Goal: Task Accomplishment & Management: Manage account settings

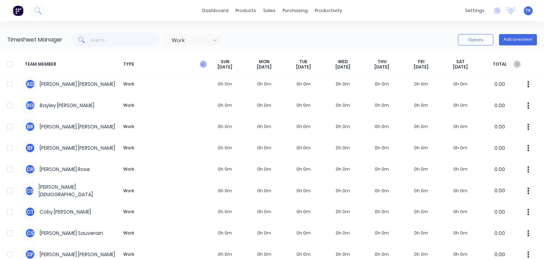
click at [204, 63] on icon "button" at bounding box center [203, 64] width 7 height 7
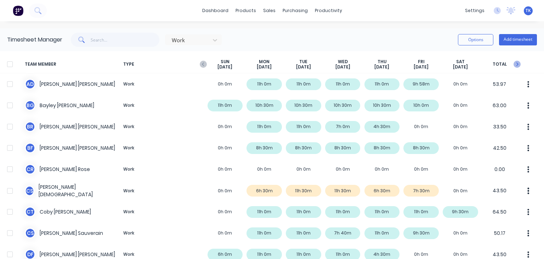
click at [514, 61] on icon "button" at bounding box center [517, 64] width 7 height 7
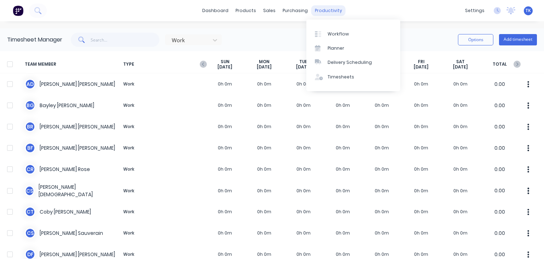
click at [320, 11] on div "productivity" at bounding box center [328, 10] width 34 height 11
click at [341, 80] on link "Timesheets" at bounding box center [353, 77] width 94 height 14
click at [341, 77] on div "Timesheets" at bounding box center [341, 77] width 27 height 6
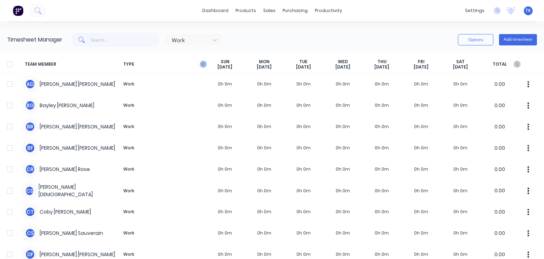
click at [201, 63] on icon "button" at bounding box center [203, 64] width 7 height 7
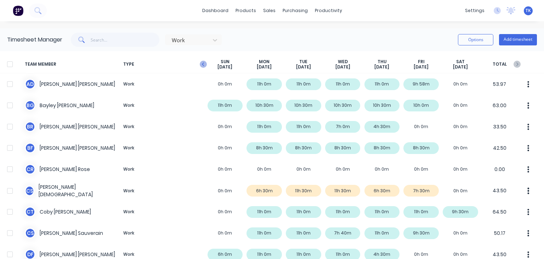
click at [203, 64] on icon "button" at bounding box center [203, 64] width 7 height 7
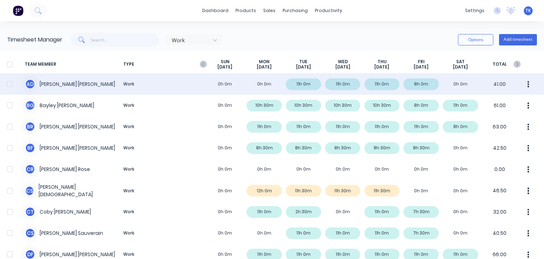
click at [64, 84] on div "A D Anthony Dean Work 0h 0m 0h 0m 11h 0m 11h 0m 11h 0m 8h 0m 0h 0m 41.00" at bounding box center [272, 83] width 544 height 21
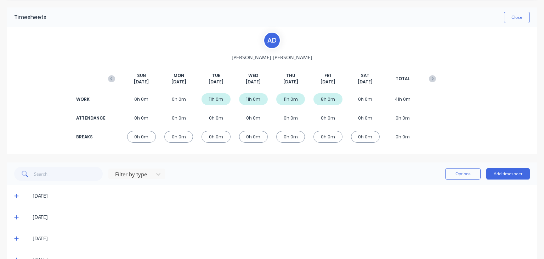
scroll to position [35, 0]
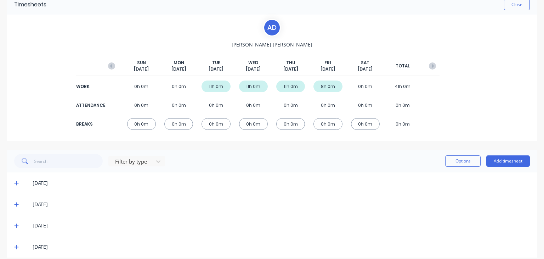
click at [16, 183] on icon at bounding box center [16, 183] width 4 height 4
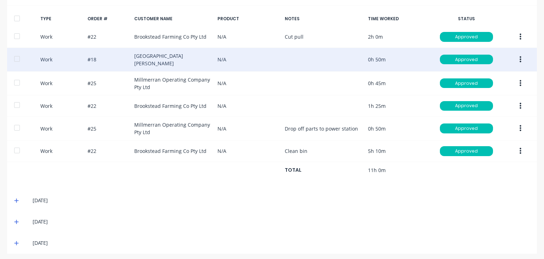
scroll to position [46, 0]
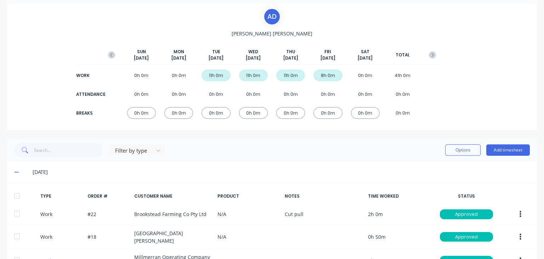
drag, startPoint x: 17, startPoint y: 170, endPoint x: 37, endPoint y: 170, distance: 20.2
click at [17, 171] on icon at bounding box center [16, 171] width 5 height 5
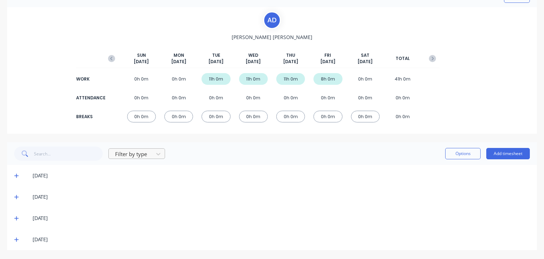
scroll to position [43, 0]
click at [16, 196] on icon at bounding box center [16, 196] width 5 height 5
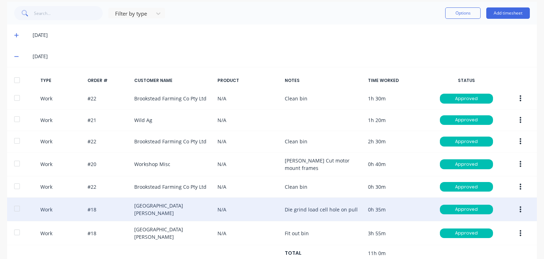
scroll to position [153, 0]
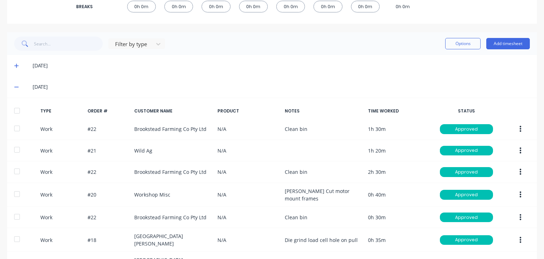
click at [18, 87] on icon at bounding box center [16, 87] width 4 height 1
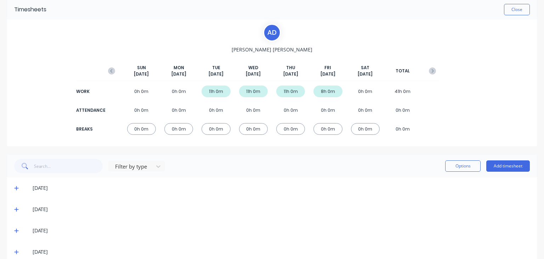
scroll to position [43, 0]
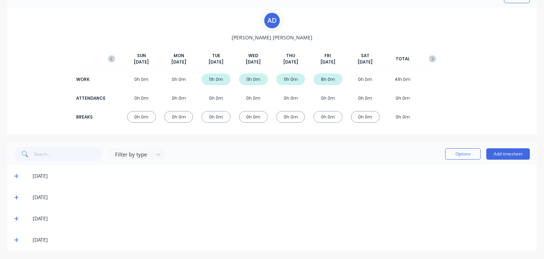
click at [15, 216] on icon at bounding box center [16, 218] width 5 height 5
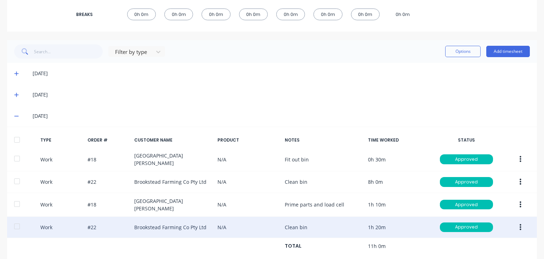
scroll to position [176, 0]
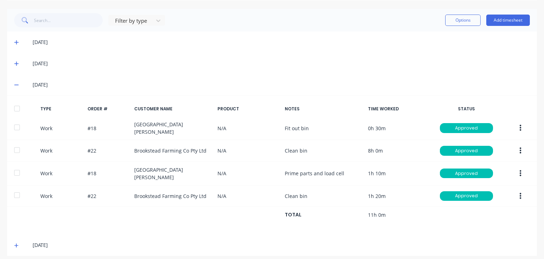
click at [16, 82] on icon at bounding box center [16, 84] width 5 height 5
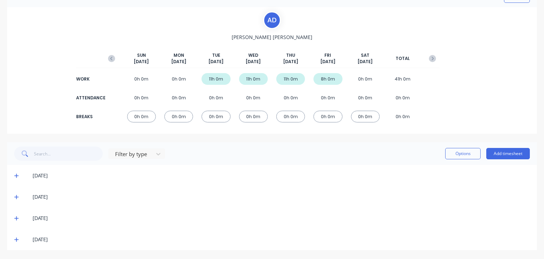
scroll to position [43, 0]
click at [432, 57] on icon "button" at bounding box center [433, 59] width 2 height 4
click at [112, 57] on icon "button" at bounding box center [111, 58] width 7 height 7
click at [13, 174] on div "[DATE]" at bounding box center [272, 175] width 530 height 21
click at [14, 175] on icon at bounding box center [16, 176] width 4 height 4
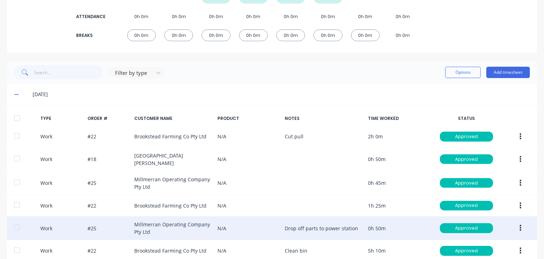
scroll to position [220, 0]
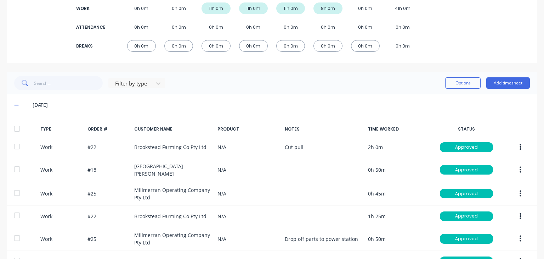
click at [14, 104] on icon at bounding box center [16, 104] width 5 height 5
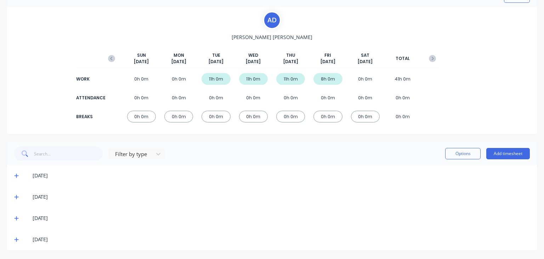
scroll to position [43, 0]
click at [15, 174] on icon at bounding box center [16, 175] width 5 height 5
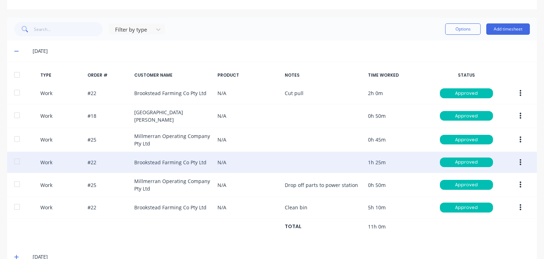
scroll to position [220, 0]
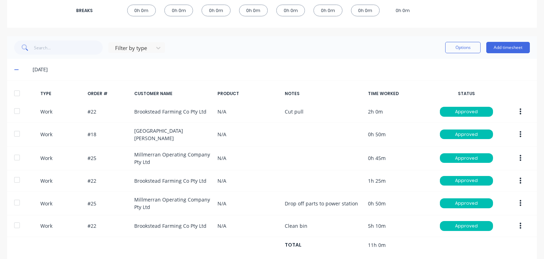
click at [16, 66] on span at bounding box center [17, 69] width 7 height 7
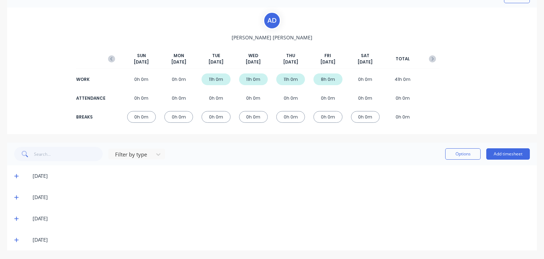
click at [17, 196] on icon at bounding box center [16, 197] width 4 height 4
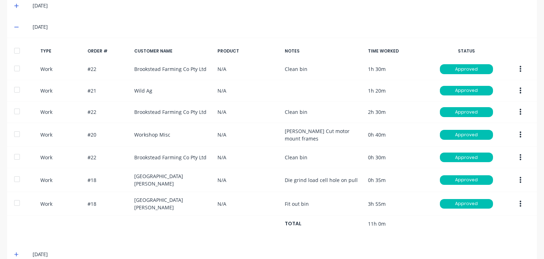
scroll to position [171, 0]
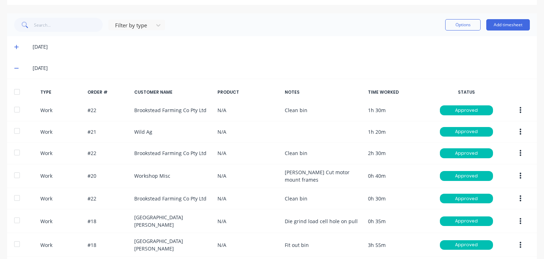
click at [15, 66] on icon at bounding box center [16, 68] width 5 height 5
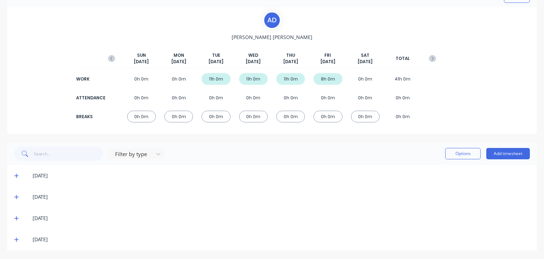
scroll to position [43, 0]
click at [16, 238] on icon at bounding box center [16, 240] width 4 height 4
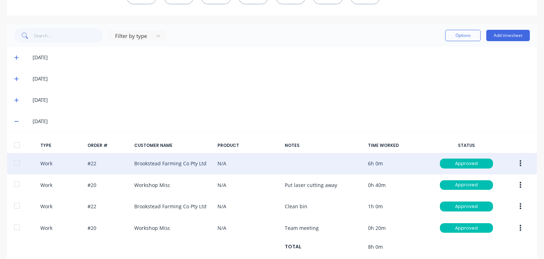
scroll to position [176, 0]
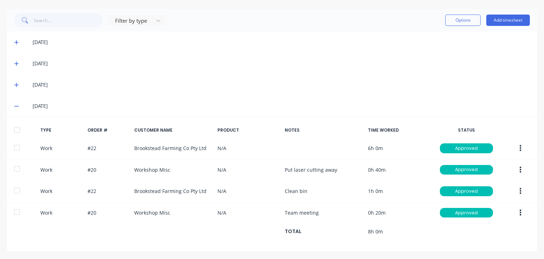
click at [16, 106] on icon at bounding box center [16, 106] width 4 height 1
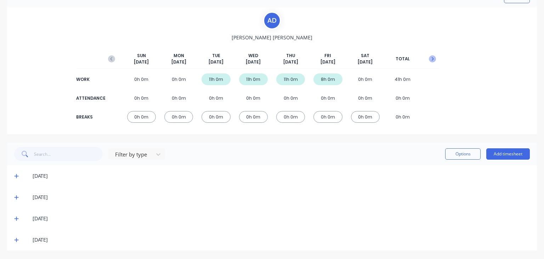
click at [429, 56] on icon "button" at bounding box center [432, 58] width 7 height 7
click at [112, 56] on icon "button" at bounding box center [111, 58] width 7 height 7
click at [429, 57] on icon "button" at bounding box center [432, 58] width 7 height 7
click at [429, 58] on icon "button" at bounding box center [432, 58] width 7 height 7
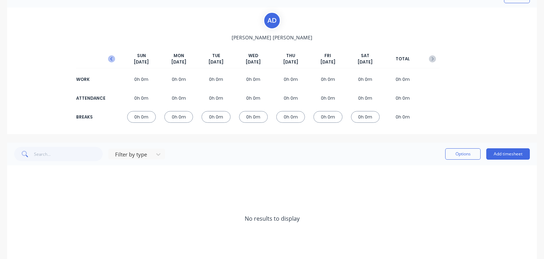
click at [111, 57] on icon "button" at bounding box center [111, 59] width 2 height 4
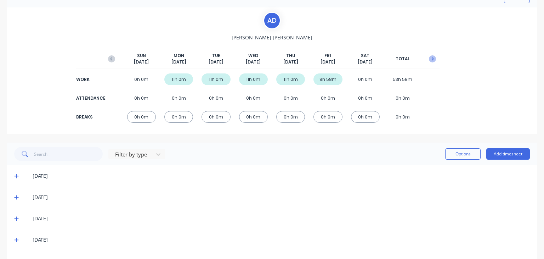
click at [429, 58] on icon "button" at bounding box center [432, 58] width 7 height 7
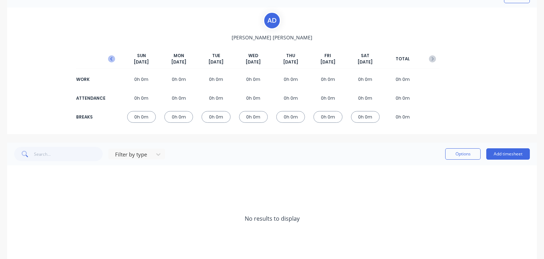
click at [112, 61] on icon "button" at bounding box center [111, 58] width 7 height 7
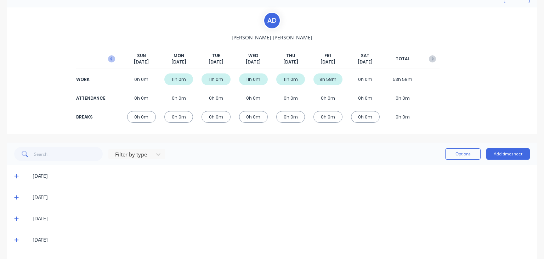
click at [111, 57] on icon "button" at bounding box center [111, 59] width 2 height 4
click at [429, 61] on icon "button" at bounding box center [432, 58] width 7 height 7
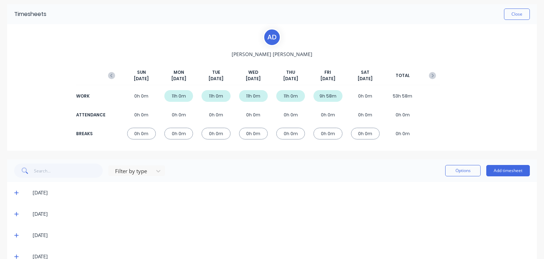
scroll to position [0, 0]
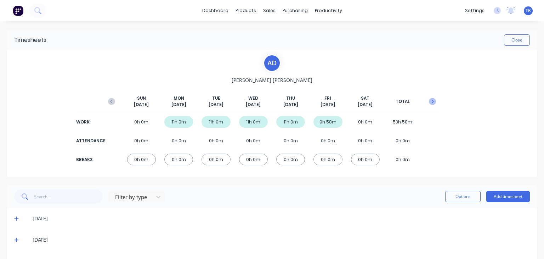
click at [429, 101] on icon "button" at bounding box center [432, 101] width 7 height 7
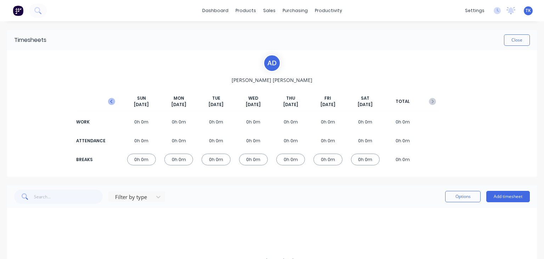
click at [113, 101] on icon "button" at bounding box center [111, 101] width 7 height 7
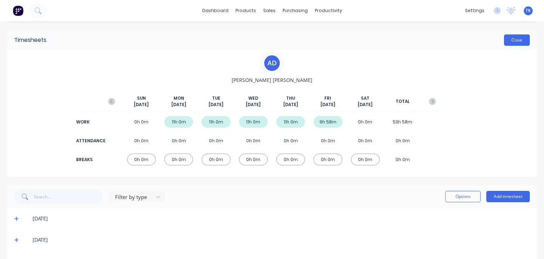
click at [507, 39] on button "Close" at bounding box center [517, 39] width 26 height 11
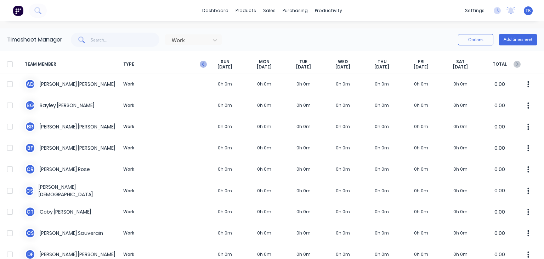
click at [204, 64] on icon "button" at bounding box center [203, 64] width 7 height 7
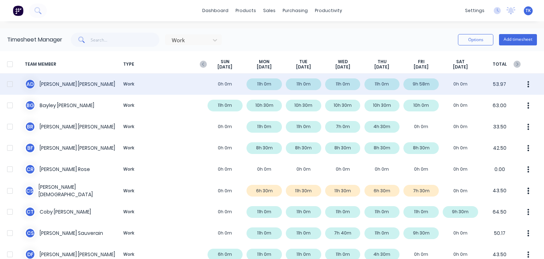
click at [421, 84] on div "A D Anthony Dean Work 0h 0m 11h 0m 11h 0m 11h 0m 11h 0m 9h 58m 0h 0m 53.97" at bounding box center [272, 83] width 544 height 21
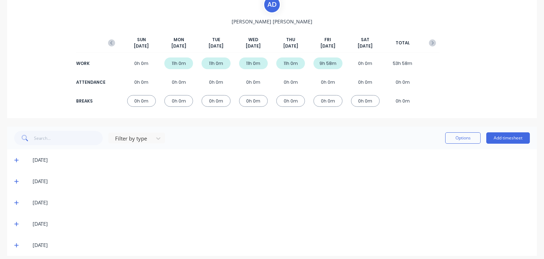
scroll to position [64, 0]
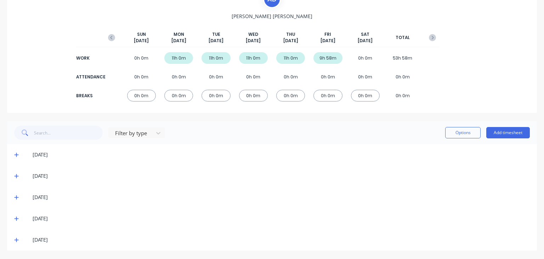
click at [14, 238] on div "[DATE]" at bounding box center [272, 239] width 530 height 21
click at [17, 238] on icon at bounding box center [16, 239] width 5 height 5
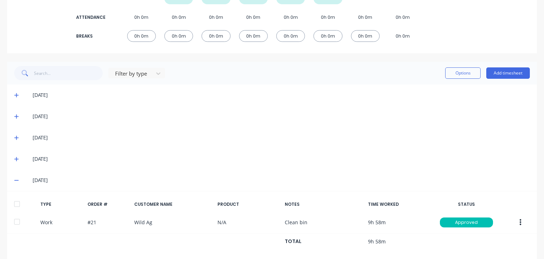
scroll to position [134, 0]
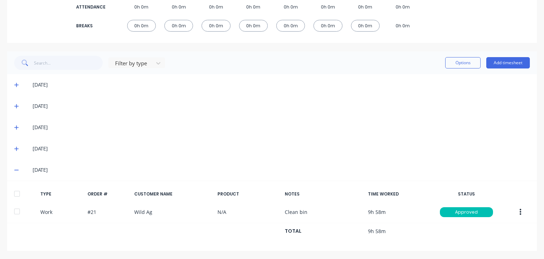
click at [14, 170] on icon at bounding box center [16, 169] width 5 height 5
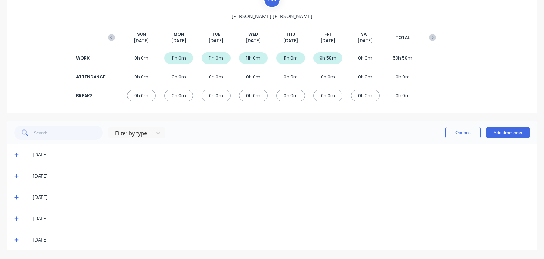
scroll to position [28, 0]
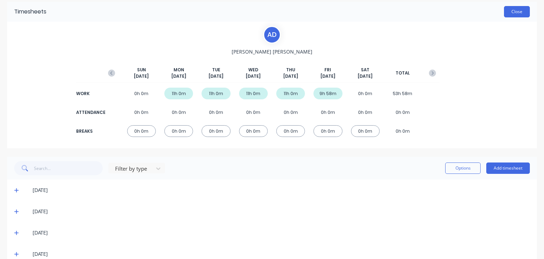
click at [521, 13] on button "Close" at bounding box center [517, 11] width 26 height 11
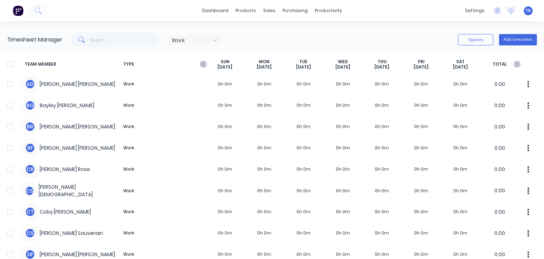
click at [199, 63] on span "TYPE" at bounding box center [162, 64] width 85 height 11
click at [204, 63] on icon "button" at bounding box center [203, 64] width 7 height 7
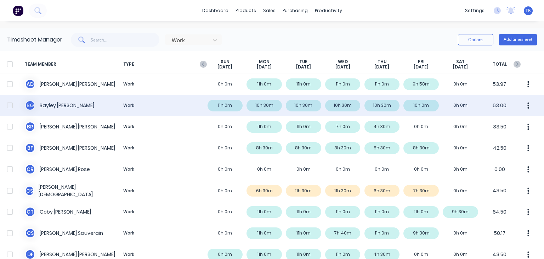
click at [61, 105] on div "B G Bayley Garner Work 11h 0m 10h 30m 10h 30m 10h 30m 10h 30m 10h 0m 0h 0m 63.00" at bounding box center [272, 105] width 544 height 21
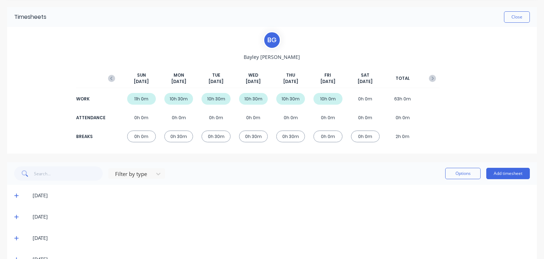
scroll to position [35, 0]
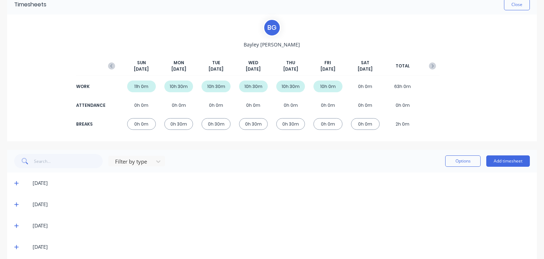
click at [15, 183] on icon at bounding box center [16, 183] width 4 height 4
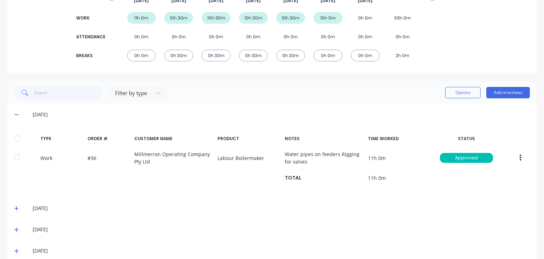
scroll to position [157, 0]
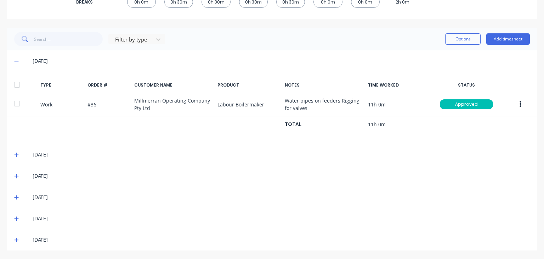
click at [14, 154] on icon at bounding box center [16, 154] width 5 height 5
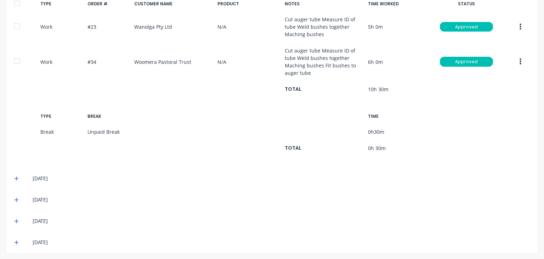
scroll to position [334, 0]
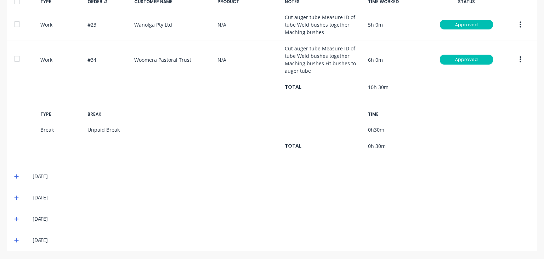
click at [18, 174] on icon at bounding box center [16, 176] width 5 height 5
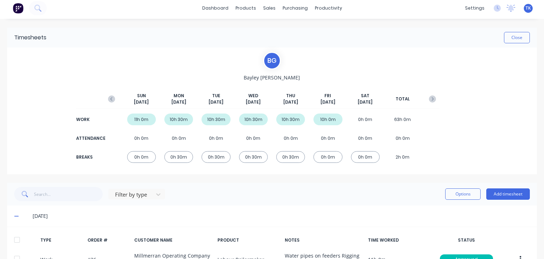
scroll to position [0, 0]
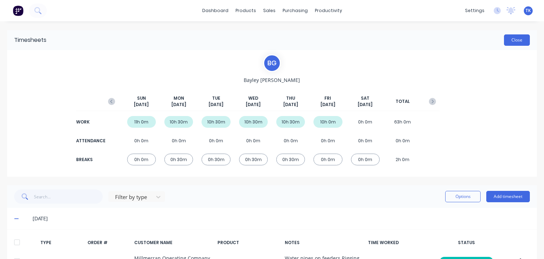
click at [514, 38] on button "Close" at bounding box center [517, 39] width 26 height 11
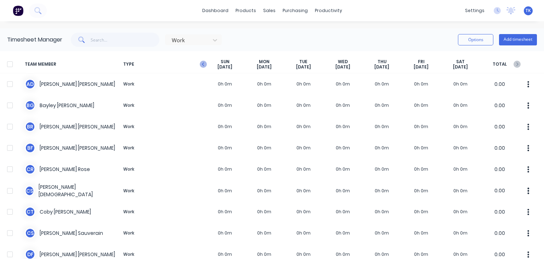
click at [201, 66] on icon "button" at bounding box center [203, 64] width 7 height 7
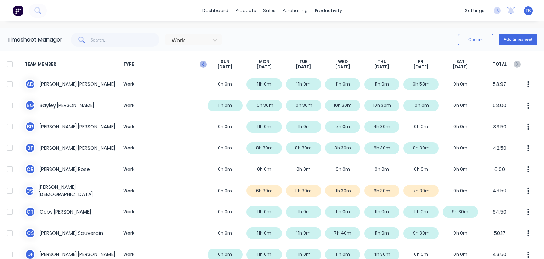
click at [203, 64] on icon "button" at bounding box center [203, 64] width 7 height 7
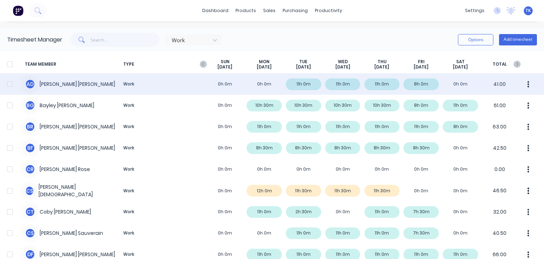
click at [419, 85] on div "A D Anthony Dean Work 0h 0m 0h 0m 11h 0m 11h 0m 11h 0m 8h 0m 0h 0m 41.00" at bounding box center [272, 83] width 544 height 21
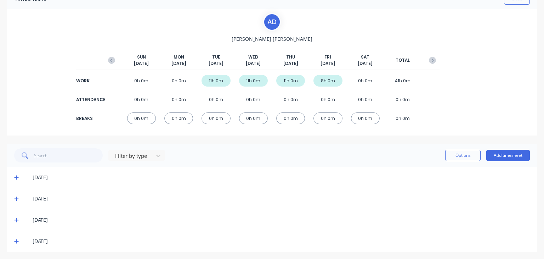
scroll to position [43, 0]
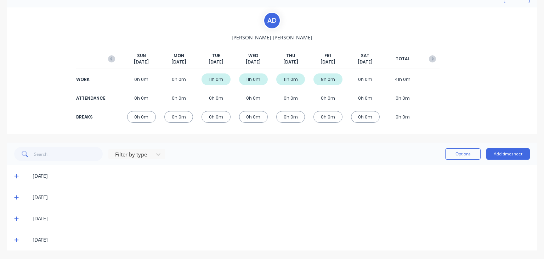
click at [14, 236] on span at bounding box center [17, 239] width 7 height 7
click at [15, 240] on icon at bounding box center [16, 239] width 5 height 5
click at [16, 239] on icon at bounding box center [16, 240] width 4 height 4
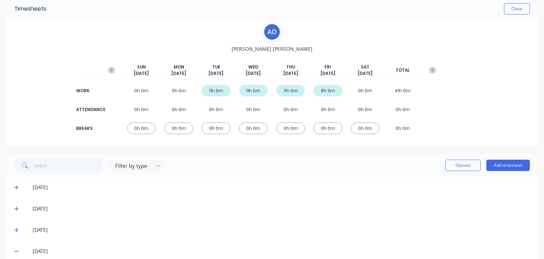
scroll to position [71, 0]
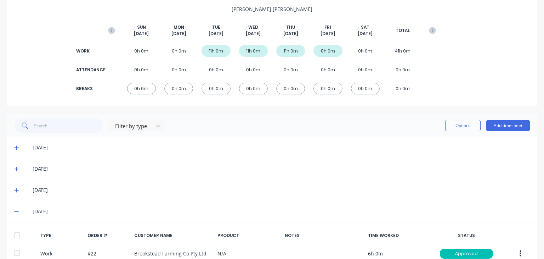
click at [16, 148] on icon at bounding box center [16, 147] width 5 height 5
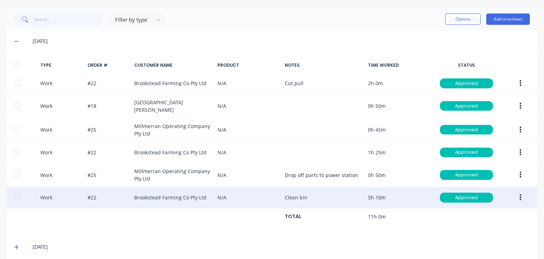
scroll to position [213, 0]
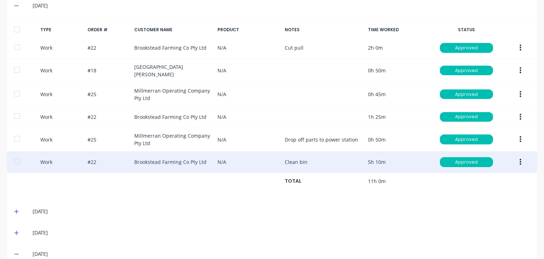
drag, startPoint x: 18, startPoint y: 209, endPoint x: 273, endPoint y: 157, distance: 260.3
click at [19, 209] on span at bounding box center [17, 211] width 7 height 7
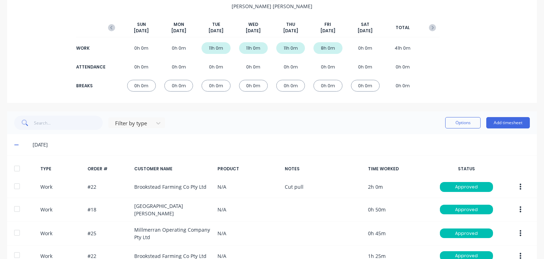
scroll to position [0, 0]
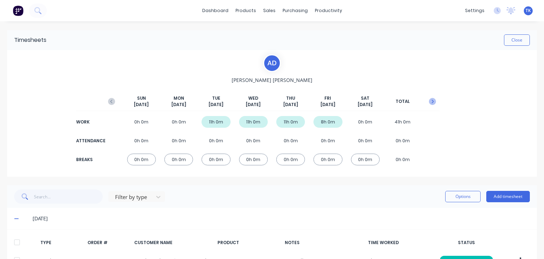
click at [432, 101] on icon "button" at bounding box center [433, 102] width 2 height 4
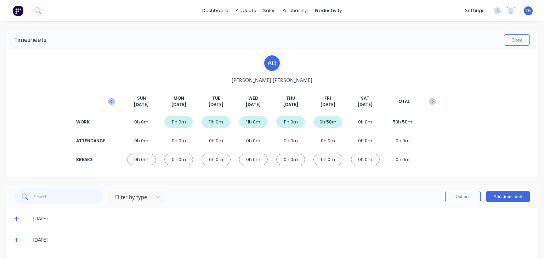
click at [110, 101] on icon "button" at bounding box center [111, 102] width 2 height 4
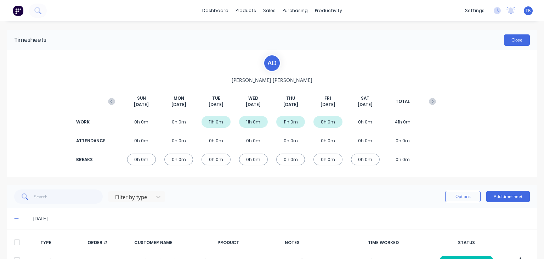
click at [504, 39] on button "Close" at bounding box center [517, 39] width 26 height 11
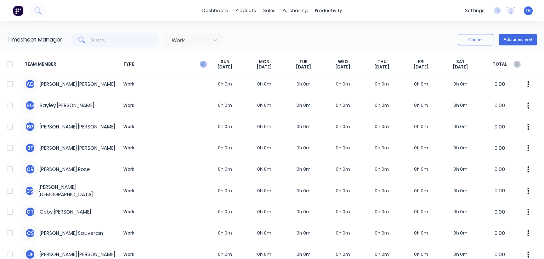
click at [205, 64] on icon "button" at bounding box center [203, 64] width 7 height 7
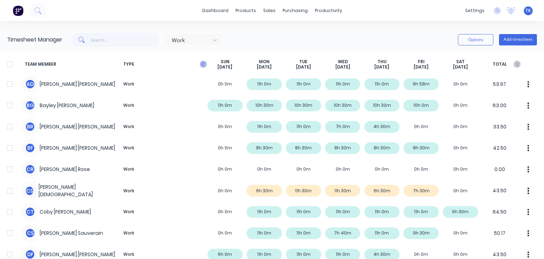
click at [204, 61] on icon "button" at bounding box center [203, 64] width 7 height 7
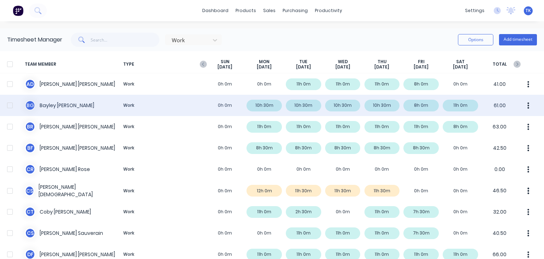
click at [53, 107] on div "B G Bayley Garner Work 0h 0m 10h 30m 10h 30m 10h 30m 10h 30m 8h 0m 11h 0m 61.00" at bounding box center [272, 105] width 544 height 21
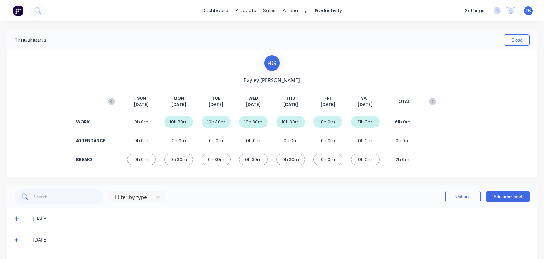
scroll to position [71, 0]
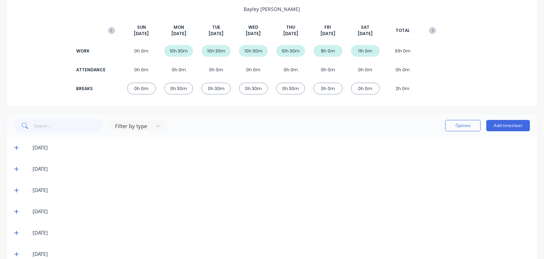
click at [14, 146] on icon at bounding box center [16, 147] width 5 height 5
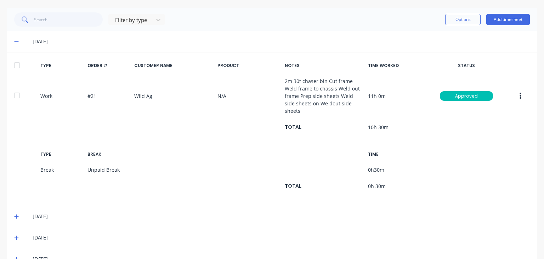
scroll to position [177, 0]
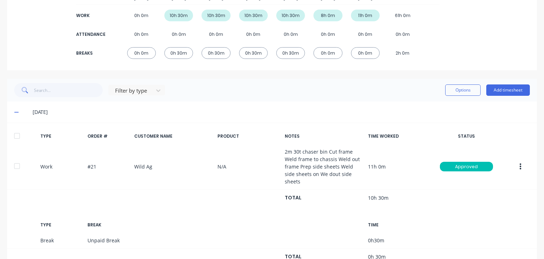
click at [16, 113] on icon at bounding box center [16, 111] width 5 height 5
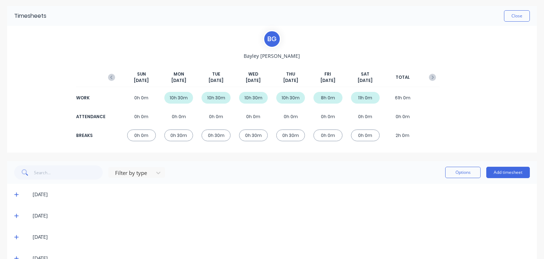
scroll to position [14, 0]
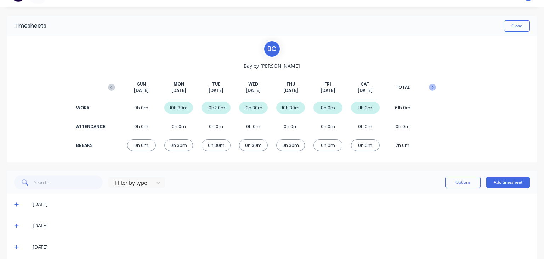
click at [429, 87] on icon "button" at bounding box center [432, 87] width 7 height 7
click at [108, 86] on icon "button" at bounding box center [111, 87] width 7 height 7
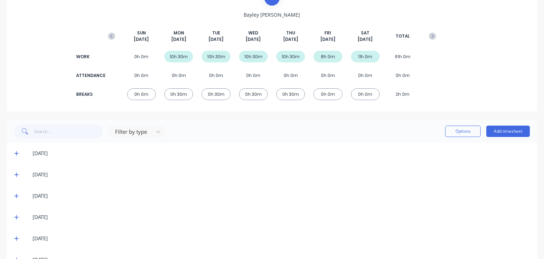
scroll to position [85, 0]
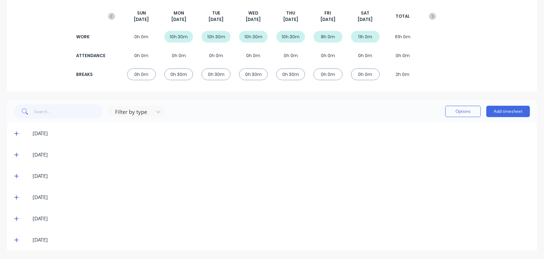
click at [16, 218] on icon at bounding box center [16, 218] width 4 height 4
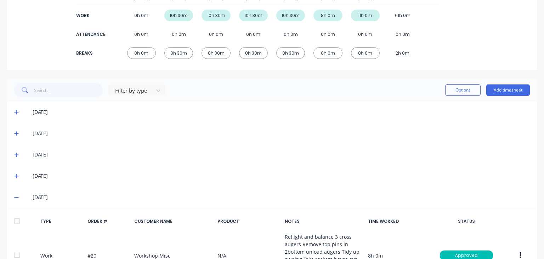
scroll to position [142, 0]
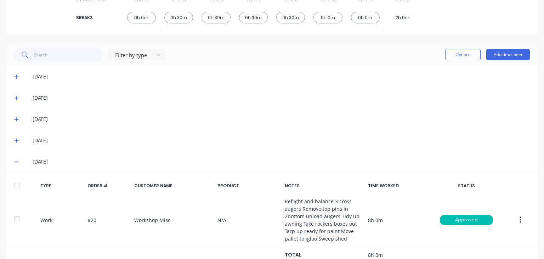
click at [17, 162] on icon at bounding box center [16, 161] width 5 height 5
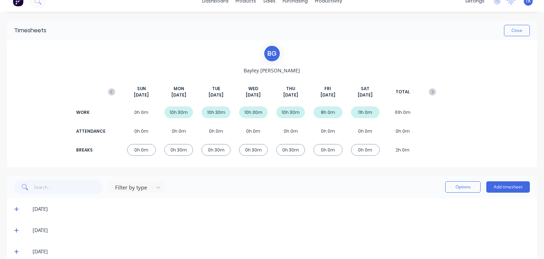
scroll to position [0, 0]
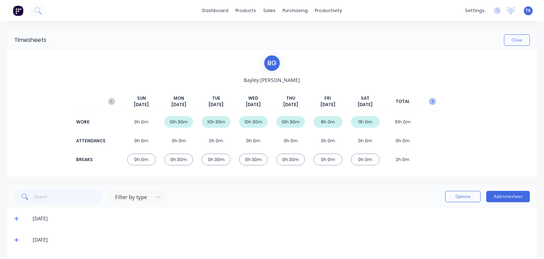
click at [429, 102] on icon "button" at bounding box center [432, 101] width 7 height 7
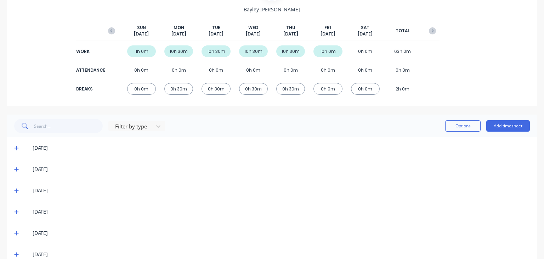
scroll to position [71, 0]
click at [17, 169] on icon at bounding box center [16, 168] width 5 height 5
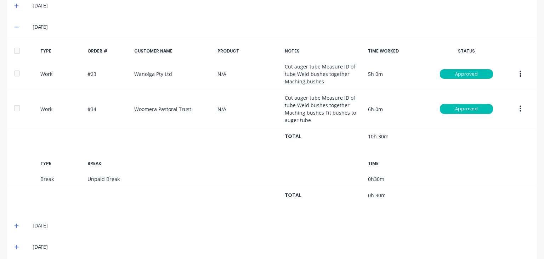
scroll to position [142, 0]
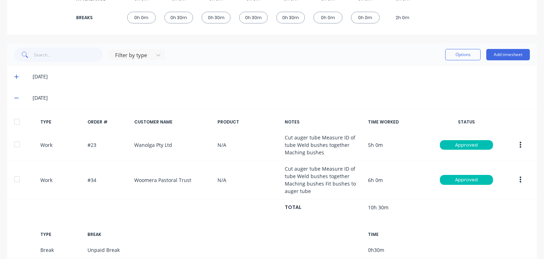
click at [16, 96] on icon at bounding box center [16, 97] width 5 height 5
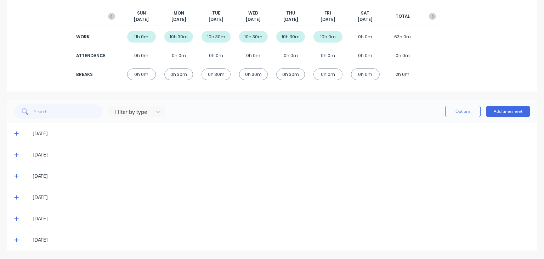
click at [14, 178] on span at bounding box center [17, 175] width 7 height 7
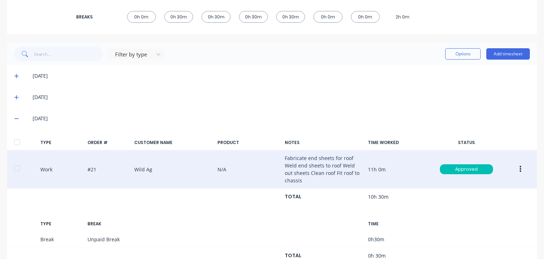
scroll to position [142, 0]
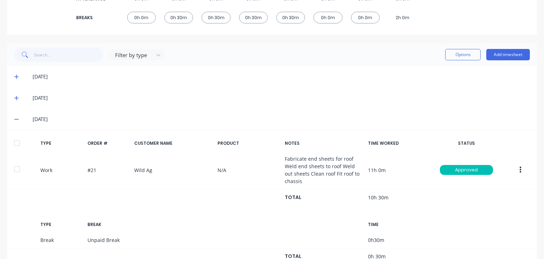
click at [16, 117] on icon at bounding box center [16, 119] width 5 height 5
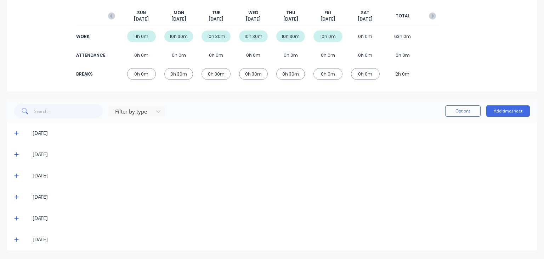
scroll to position [85, 0]
click at [17, 174] on icon at bounding box center [16, 175] width 5 height 5
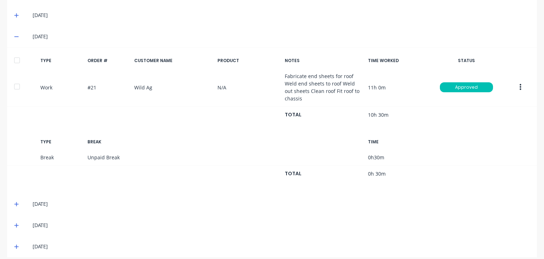
scroll to position [231, 0]
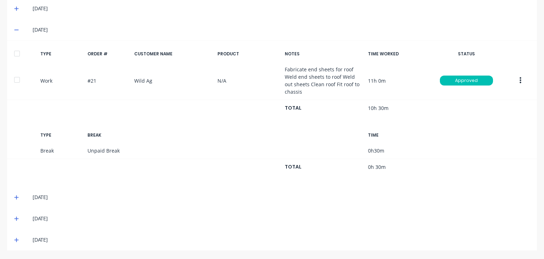
click at [18, 197] on icon at bounding box center [16, 196] width 5 height 5
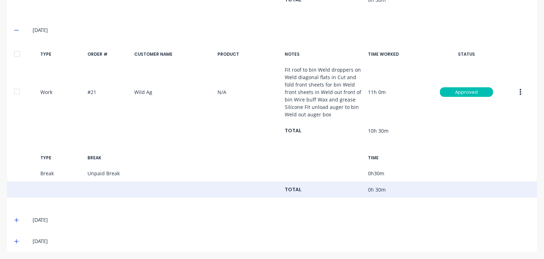
scroll to position [399, 0]
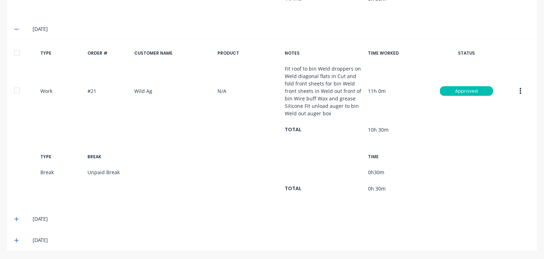
click at [16, 219] on icon at bounding box center [16, 218] width 5 height 5
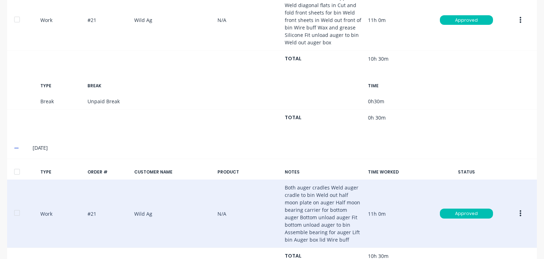
scroll to position [574, 0]
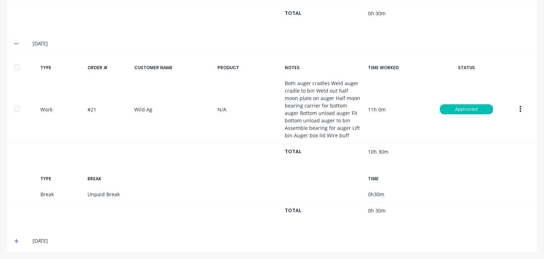
click at [16, 242] on span at bounding box center [17, 240] width 7 height 7
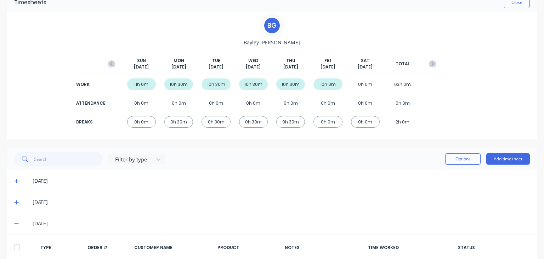
scroll to position [0, 0]
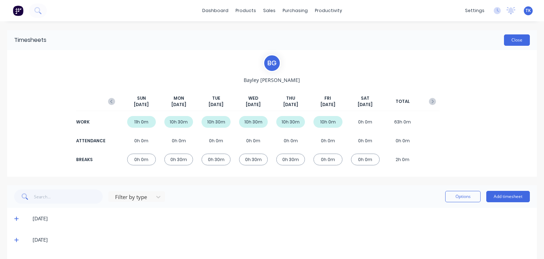
click at [519, 41] on button "Close" at bounding box center [517, 39] width 26 height 11
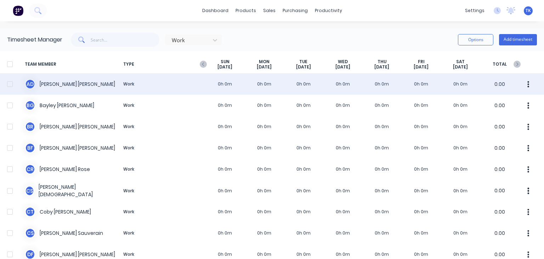
click at [56, 83] on div "A D Anthony Dean Work 0h 0m 0h 0m 0h 0m 0h 0m 0h 0m 0h 0m 0h 0m 0.00" at bounding box center [272, 83] width 544 height 21
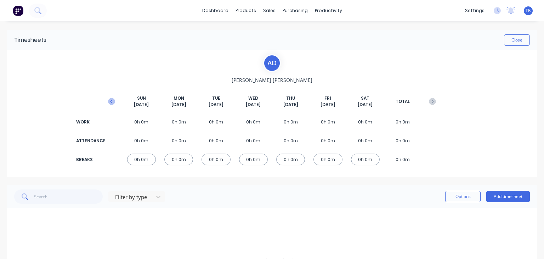
click at [114, 102] on button "button" at bounding box center [111, 101] width 14 height 13
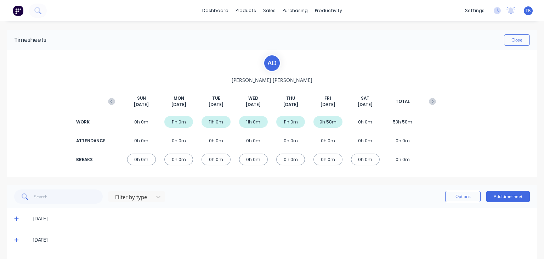
click at [113, 102] on icon "button" at bounding box center [111, 101] width 7 height 7
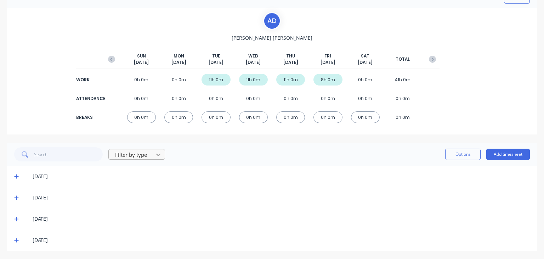
scroll to position [43, 0]
click at [15, 198] on icon at bounding box center [16, 196] width 5 height 5
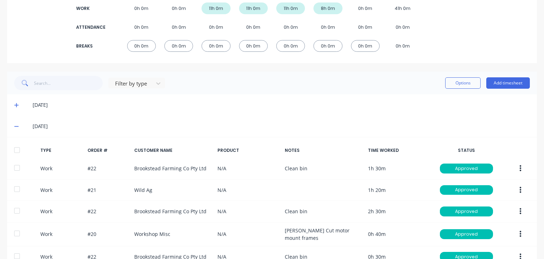
scroll to position [0, 0]
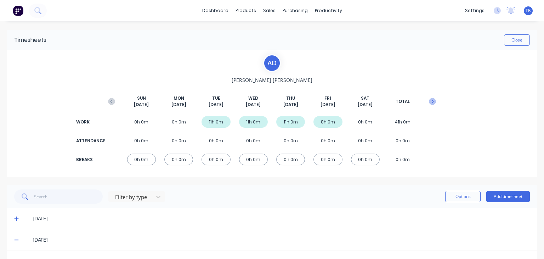
click at [431, 101] on icon "button" at bounding box center [432, 101] width 7 height 7
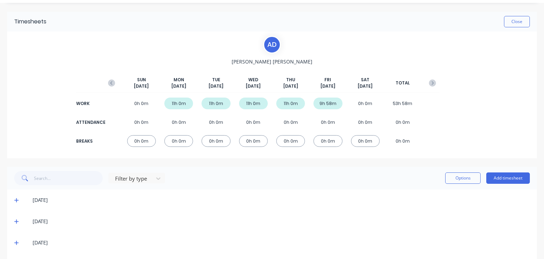
scroll to position [35, 0]
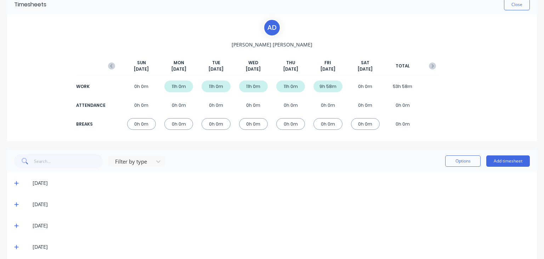
click at [17, 204] on icon at bounding box center [16, 204] width 4 height 4
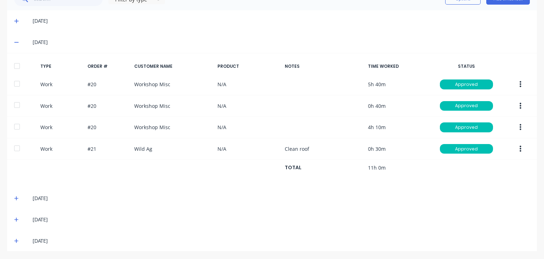
scroll to position [20, 0]
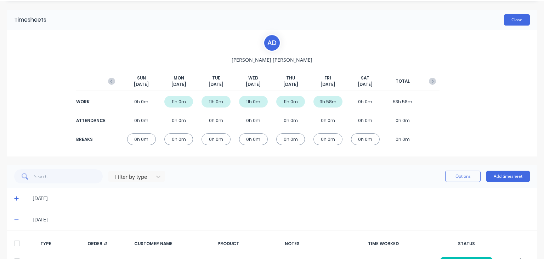
click at [520, 16] on button "Close" at bounding box center [517, 19] width 26 height 11
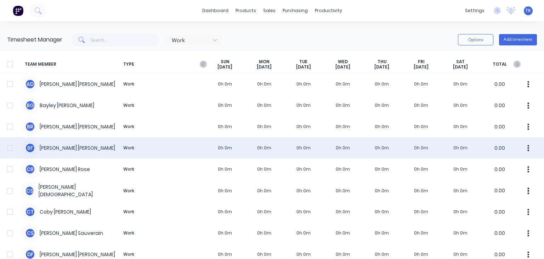
click at [59, 148] on div "B F Brian Fitzgerald Work 0h 0m 0h 0m 0h 0m 0h 0m 0h 0m 0h 0m 0h 0m 0.00" at bounding box center [272, 147] width 544 height 21
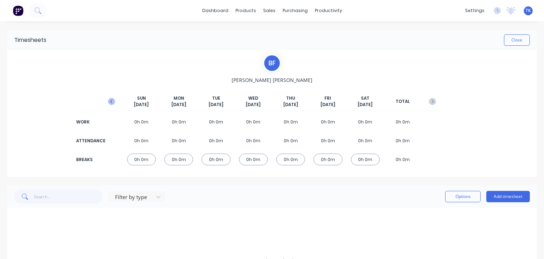
click at [113, 100] on icon "button" at bounding box center [111, 101] width 7 height 7
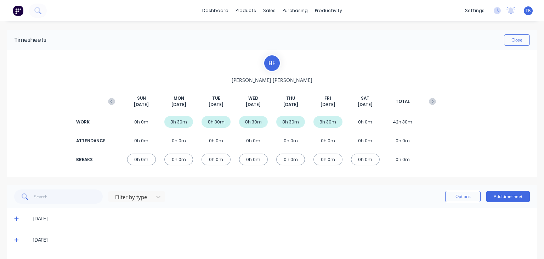
click at [113, 100] on icon "button" at bounding box center [111, 101] width 7 height 7
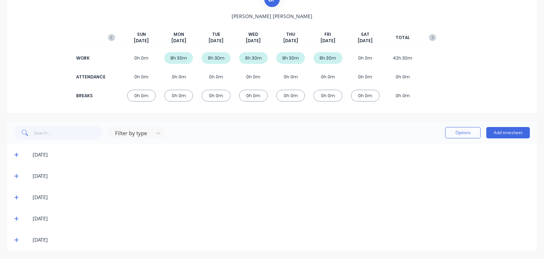
scroll to position [64, 0]
click at [15, 174] on icon at bounding box center [16, 175] width 5 height 5
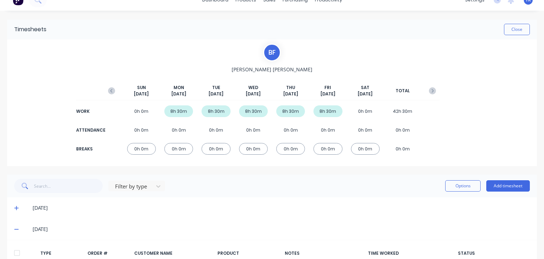
scroll to position [0, 0]
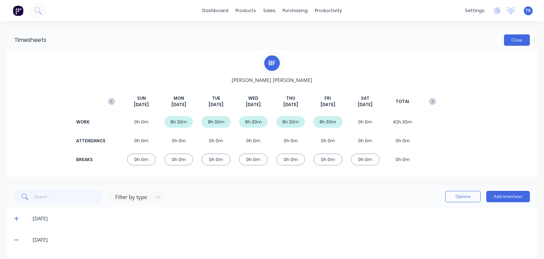
click at [512, 35] on button "Close" at bounding box center [517, 39] width 26 height 11
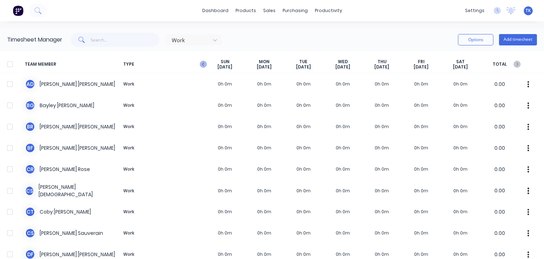
click at [204, 67] on icon "button" at bounding box center [203, 64] width 7 height 7
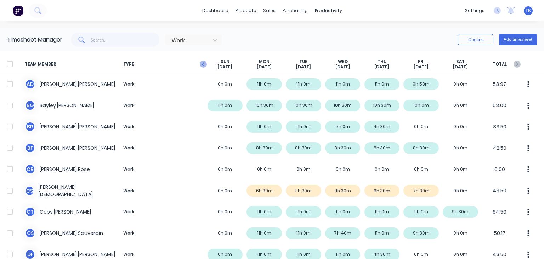
click at [204, 61] on icon "button" at bounding box center [203, 64] width 7 height 7
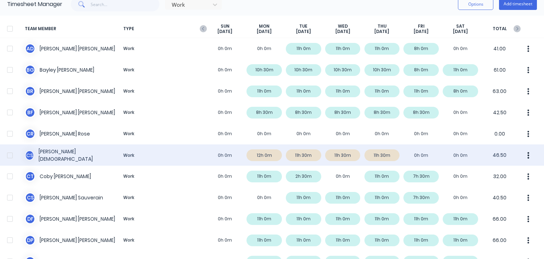
scroll to position [71, 0]
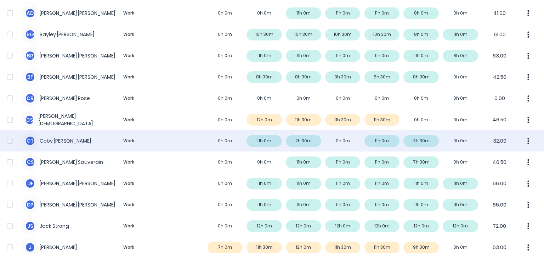
click at [171, 141] on div "C T Coby Taylor Work 0h 0m 11h 0m 2h 30m 0h 0m 11h 0m 7h 30m 0h 0m 32.00" at bounding box center [272, 140] width 544 height 21
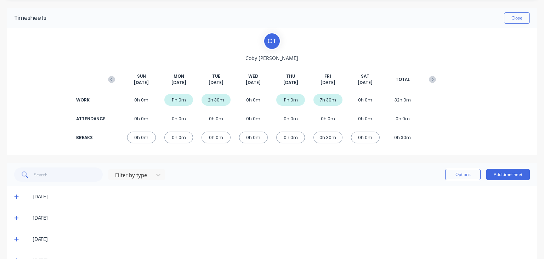
scroll to position [43, 0]
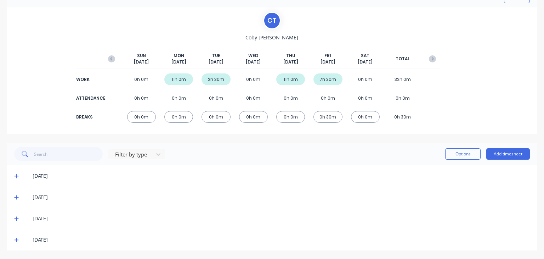
click at [13, 175] on div "[DATE]" at bounding box center [272, 175] width 530 height 21
click at [15, 176] on icon at bounding box center [16, 175] width 5 height 5
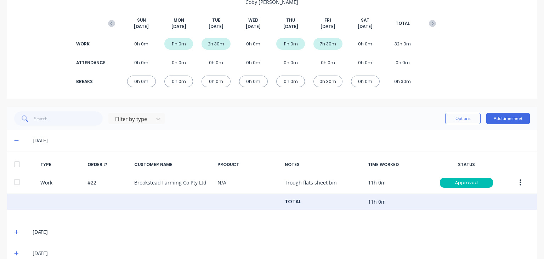
scroll to position [112, 0]
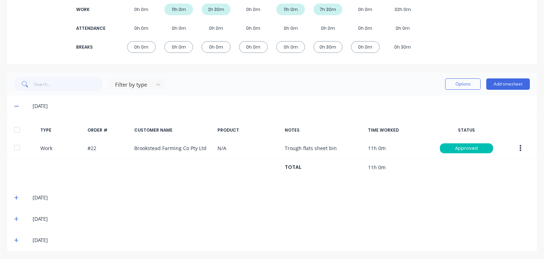
click at [16, 216] on icon at bounding box center [16, 218] width 5 height 5
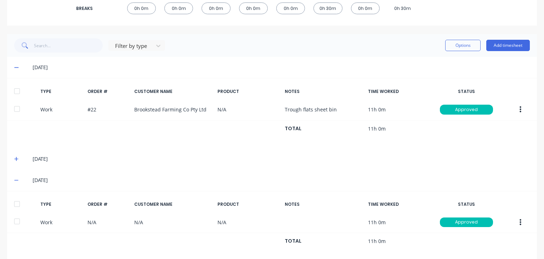
scroll to position [147, 0]
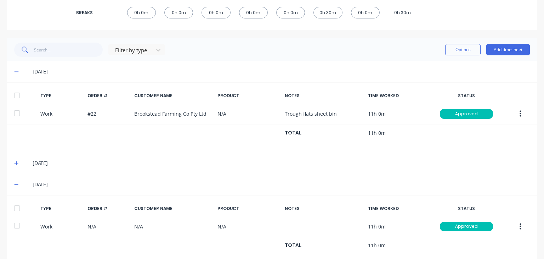
click at [18, 163] on icon at bounding box center [16, 162] width 5 height 5
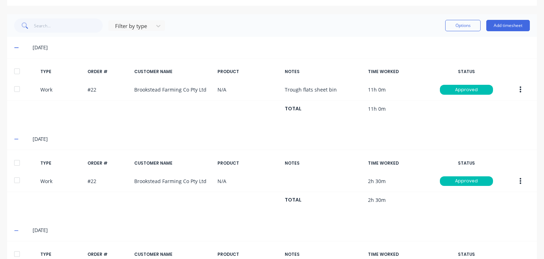
scroll to position [182, 0]
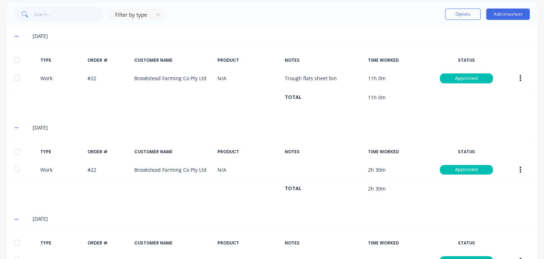
click at [14, 219] on icon at bounding box center [16, 219] width 4 height 1
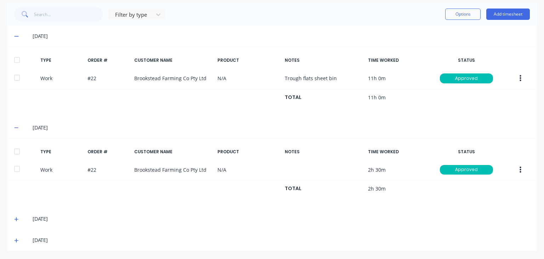
click at [17, 238] on icon at bounding box center [16, 240] width 5 height 5
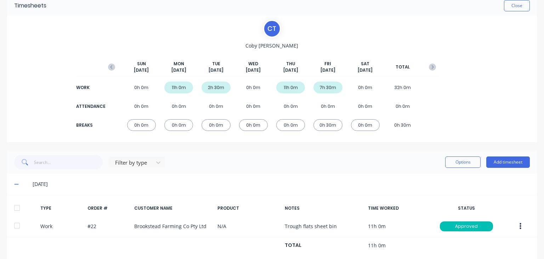
scroll to position [0, 0]
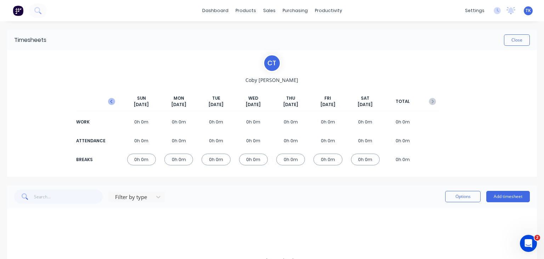
click at [110, 100] on icon "button" at bounding box center [111, 102] width 2 height 4
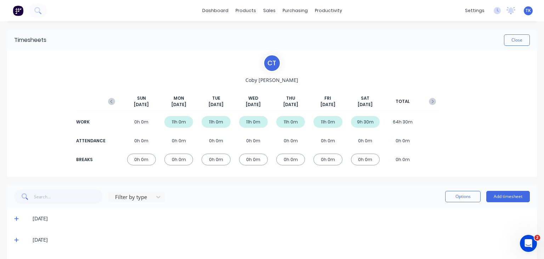
click at [110, 100] on icon "button" at bounding box center [111, 102] width 2 height 4
click at [429, 101] on icon "button" at bounding box center [432, 101] width 7 height 7
click at [429, 102] on icon "button" at bounding box center [432, 101] width 7 height 7
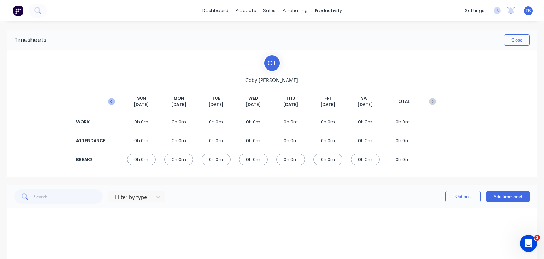
click at [110, 102] on icon "button" at bounding box center [111, 102] width 2 height 4
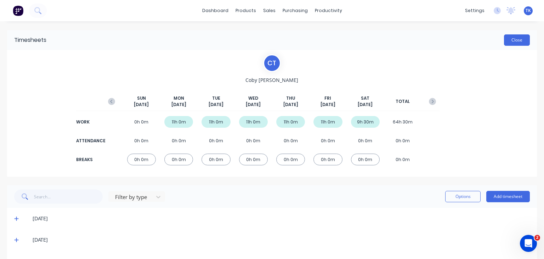
click at [521, 38] on button "Close" at bounding box center [517, 39] width 26 height 11
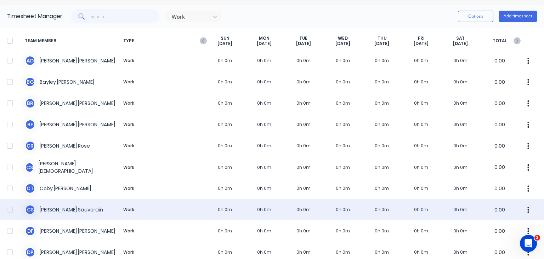
scroll to position [71, 0]
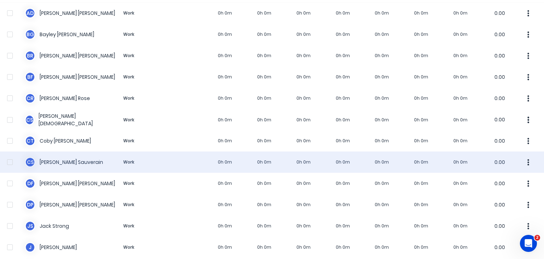
click at [63, 160] on div "[PERSON_NAME] Sauverain Work 0h 0m 0h 0m 0h 0m 0h 0m 0h 0m 0h 0m 0h 0m 0.00" at bounding box center [272, 161] width 544 height 21
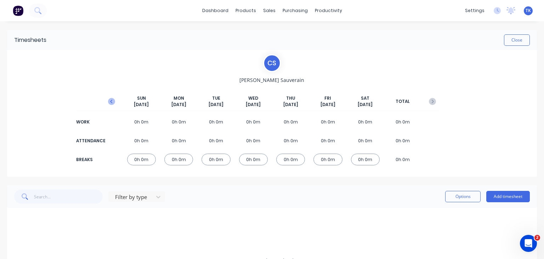
click at [112, 101] on icon "button" at bounding box center [111, 101] width 7 height 7
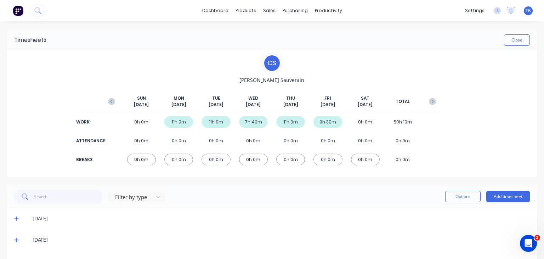
click at [112, 101] on icon "button" at bounding box center [111, 101] width 7 height 7
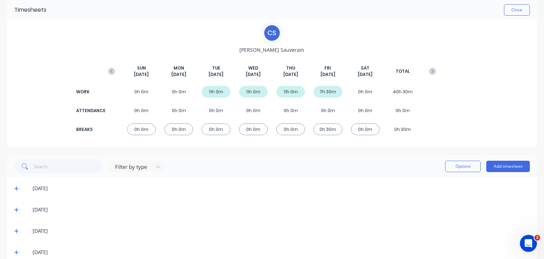
scroll to position [43, 0]
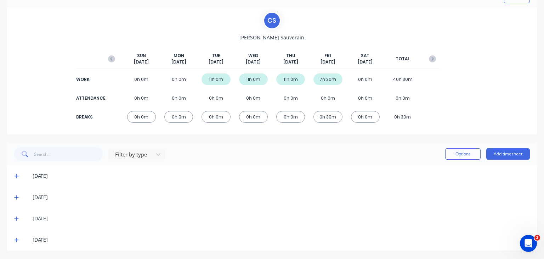
click at [20, 238] on span at bounding box center [17, 239] width 7 height 7
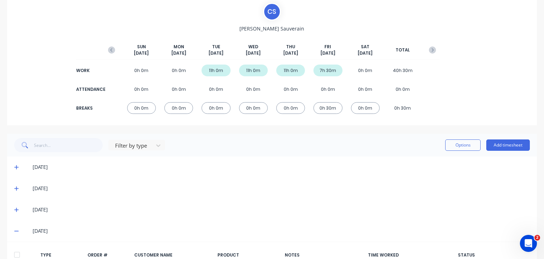
scroll to position [51, 0]
drag, startPoint x: 13, startPoint y: 191, endPoint x: 191, endPoint y: 191, distance: 178.5
click at [16, 192] on div "[DATE]" at bounding box center [272, 188] width 530 height 21
click at [17, 187] on icon at bounding box center [16, 188] width 5 height 5
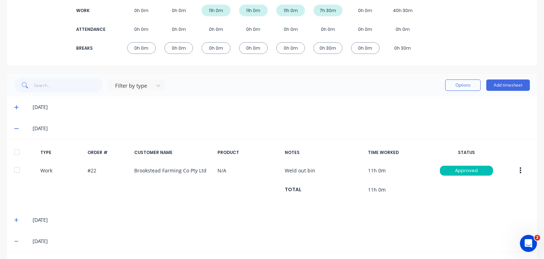
scroll to position [50, 0]
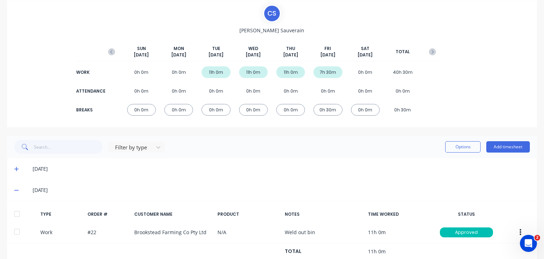
click at [16, 168] on icon at bounding box center [16, 168] width 5 height 5
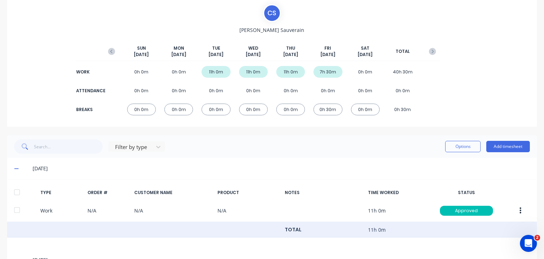
scroll to position [14, 0]
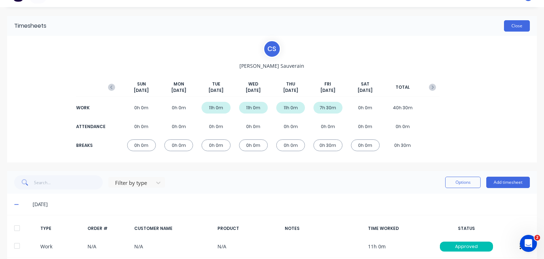
click at [517, 26] on button "Close" at bounding box center [517, 25] width 26 height 11
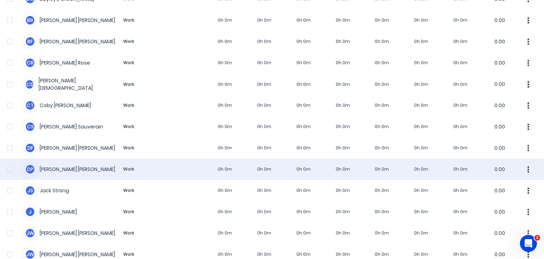
scroll to position [142, 0]
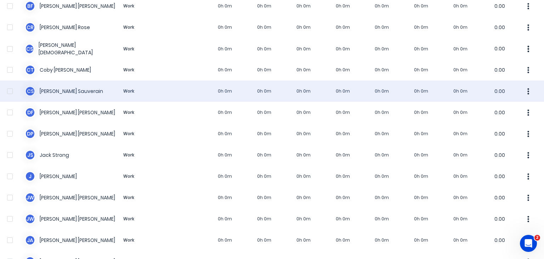
click at [72, 89] on div "[PERSON_NAME] Sauverain Work 0h 0m 0h 0m 0h 0m 0h 0m 0h 0m 0h 0m 0h 0m 0.00" at bounding box center [272, 90] width 544 height 21
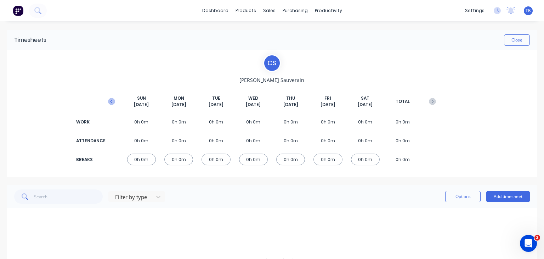
click at [110, 101] on icon "button" at bounding box center [111, 102] width 2 height 4
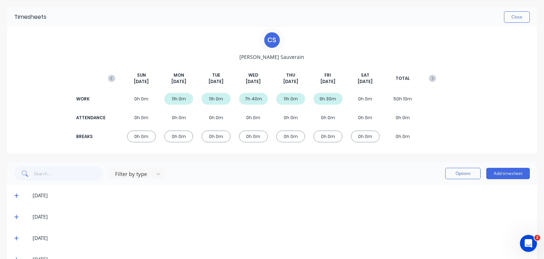
scroll to position [35, 0]
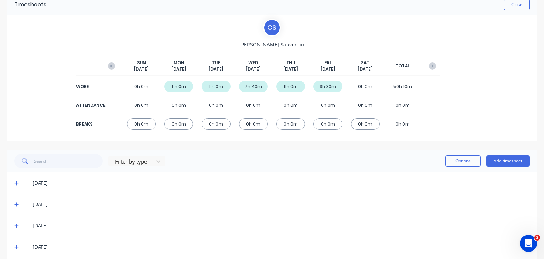
click at [14, 225] on icon at bounding box center [16, 226] width 4 height 4
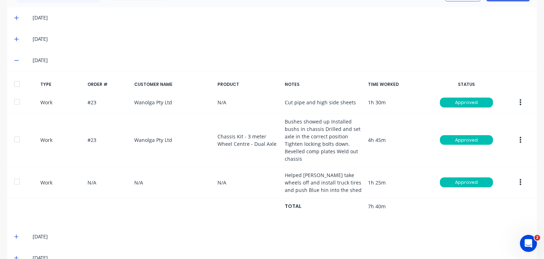
scroll to position [218, 0]
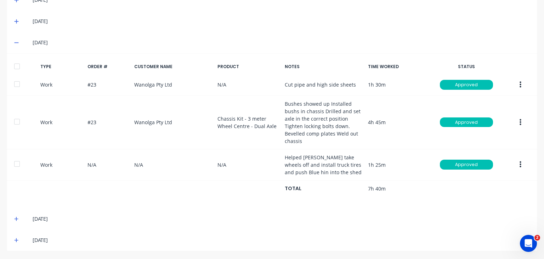
click at [17, 238] on icon at bounding box center [16, 239] width 5 height 5
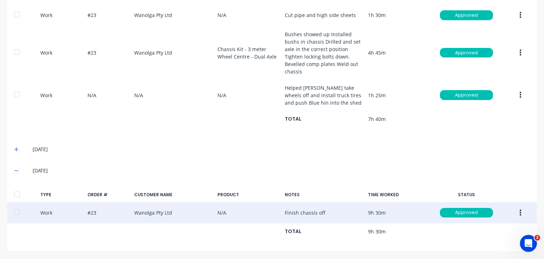
click at [164, 210] on div "Work #23 Wanolga Pty Ltd N/A Finish chassis off 9h 30m Approved" at bounding box center [272, 213] width 530 height 22
click at [517, 213] on button "button" at bounding box center [520, 212] width 17 height 13
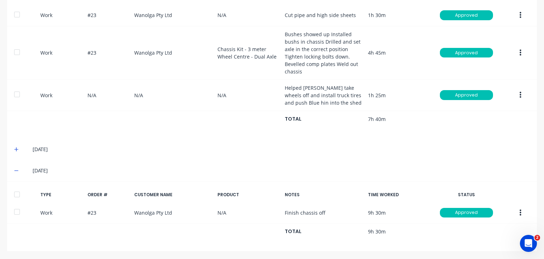
click at [343, 160] on div "[DATE]" at bounding box center [272, 170] width 530 height 21
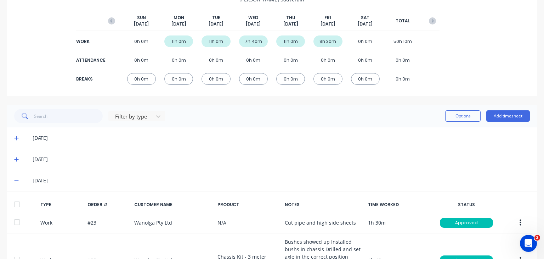
scroll to position [0, 0]
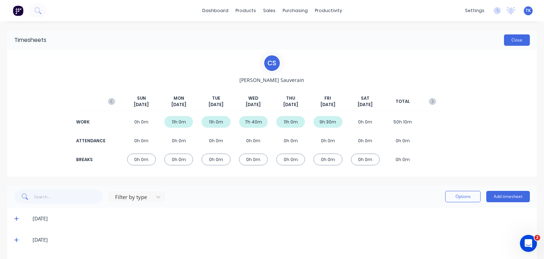
click at [516, 37] on button "Close" at bounding box center [517, 39] width 26 height 11
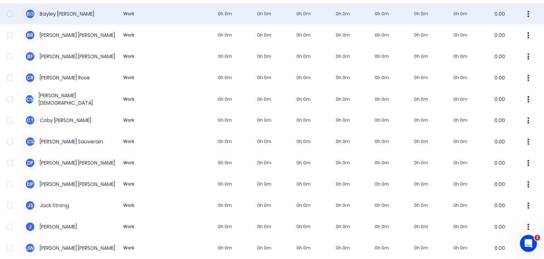
scroll to position [35, 0]
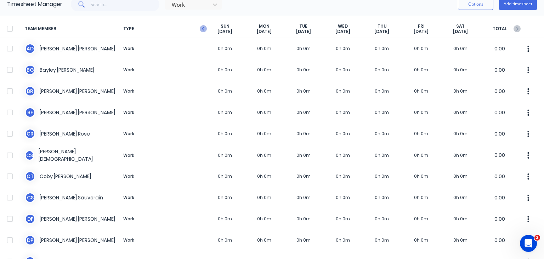
click at [202, 28] on icon "button" at bounding box center [203, 28] width 7 height 7
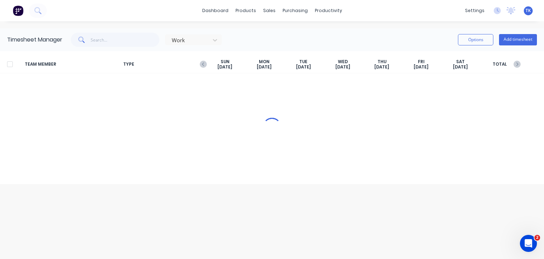
scroll to position [0, 0]
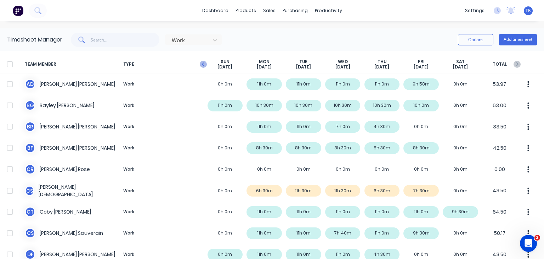
click at [203, 63] on icon "button" at bounding box center [203, 64] width 7 height 7
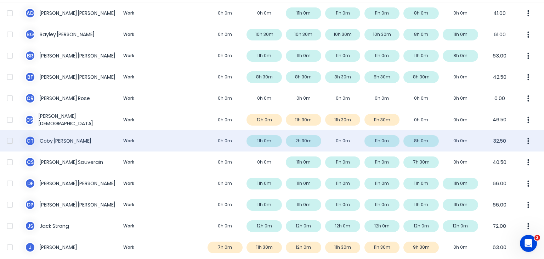
scroll to position [106, 0]
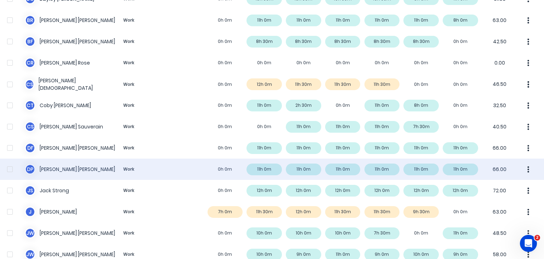
click at [68, 166] on div "D P [PERSON_NAME] Work 0h 0m 11h 0m 11h 0m 11h 0m 11h 0m 11h 0m 11h 0m 66.00" at bounding box center [272, 168] width 544 height 21
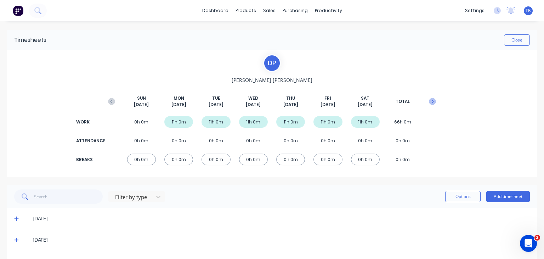
click at [429, 101] on icon "button" at bounding box center [432, 101] width 7 height 7
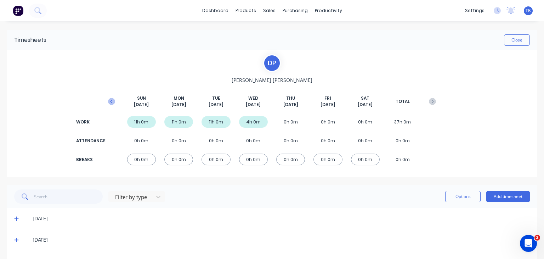
click at [112, 103] on icon "button" at bounding box center [111, 101] width 7 height 7
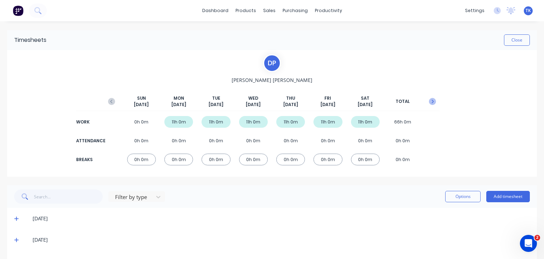
click at [429, 102] on icon "button" at bounding box center [432, 101] width 7 height 7
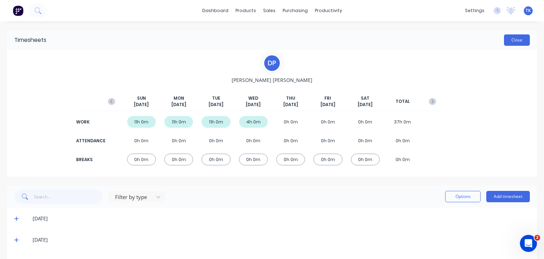
click at [515, 40] on button "Close" at bounding box center [517, 39] width 26 height 11
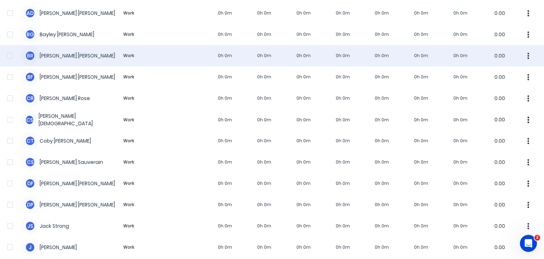
scroll to position [35, 0]
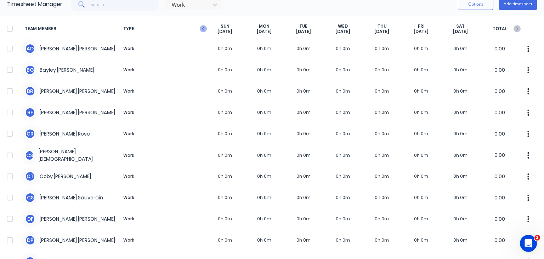
click at [204, 29] on icon "button" at bounding box center [203, 28] width 7 height 7
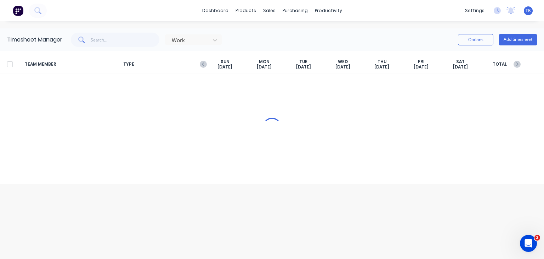
scroll to position [0, 0]
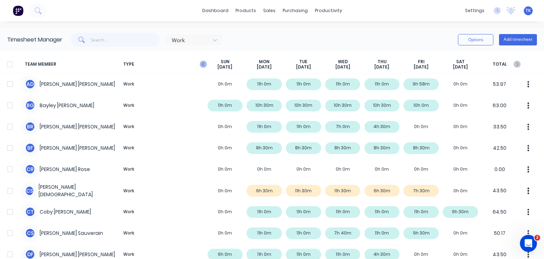
click at [204, 64] on icon "button" at bounding box center [203, 64] width 7 height 7
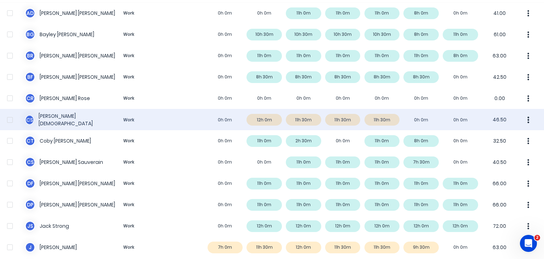
scroll to position [106, 0]
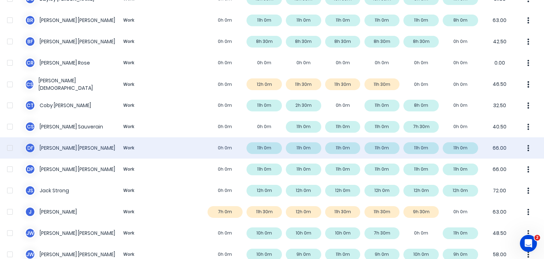
click at [74, 148] on div "D F [PERSON_NAME] Work 0h 0m 11h 0m 11h 0m 11h 0m 11h 0m 11h 0m 11h 0m 66.00" at bounding box center [272, 147] width 544 height 21
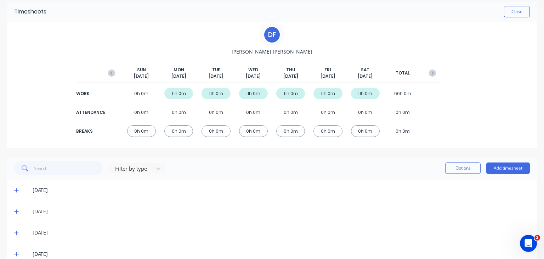
scroll to position [71, 0]
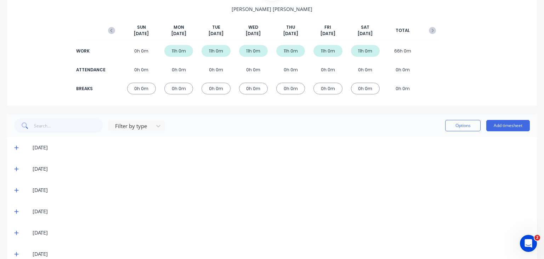
click at [15, 166] on icon at bounding box center [16, 168] width 5 height 5
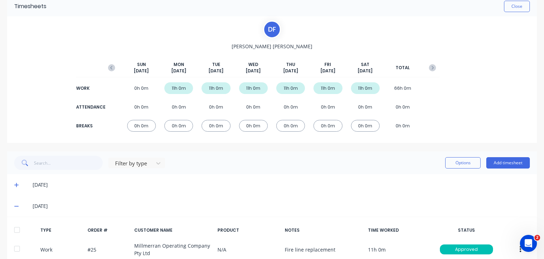
scroll to position [0, 0]
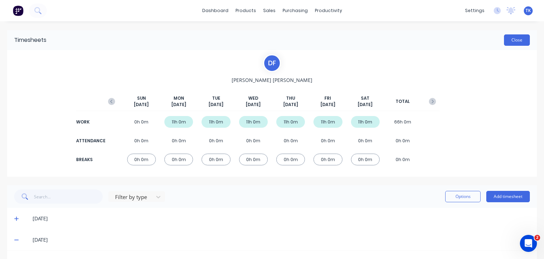
click at [518, 39] on button "Close" at bounding box center [517, 39] width 26 height 11
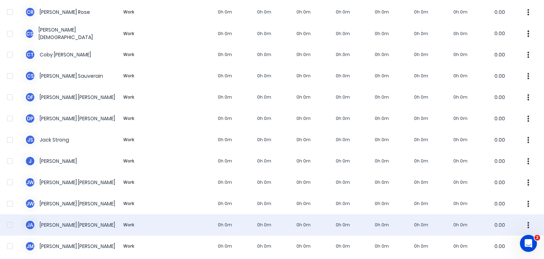
scroll to position [213, 0]
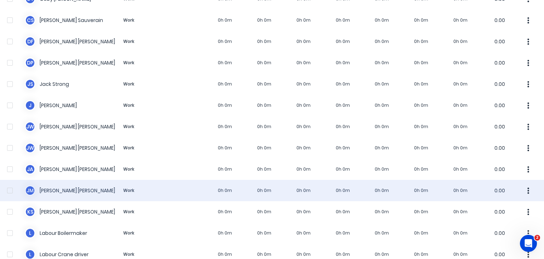
click at [61, 189] on div "[PERSON_NAME] Work 0h 0m 0h 0m 0h 0m 0h 0m 0h 0m 0h 0m 0h 0m 0.00" at bounding box center [272, 190] width 544 height 21
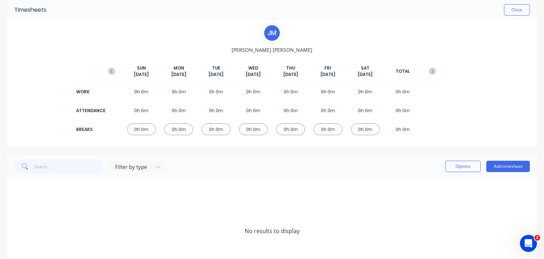
scroll to position [64, 0]
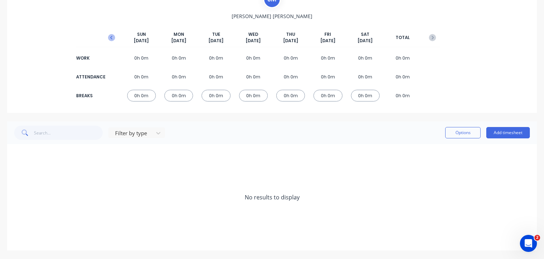
click at [112, 33] on button "button" at bounding box center [111, 37] width 14 height 13
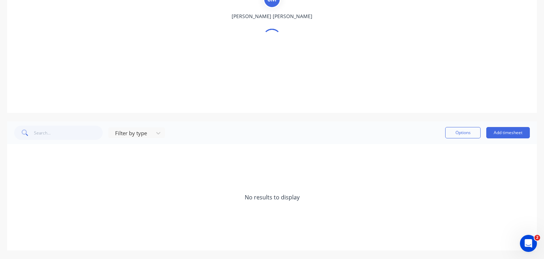
scroll to position [21, 0]
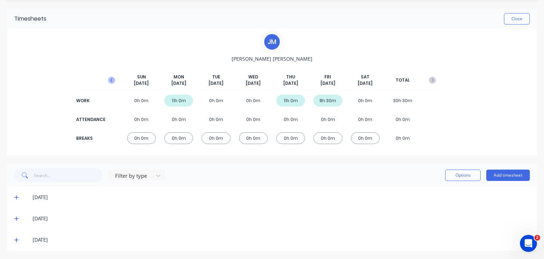
click at [111, 80] on icon "button" at bounding box center [111, 80] width 7 height 7
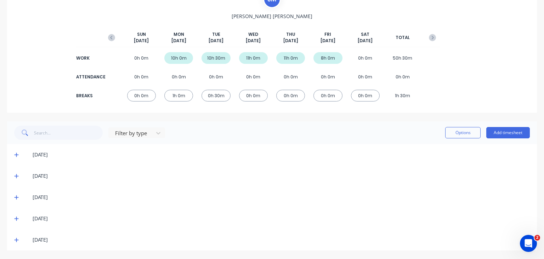
scroll to position [28, 0]
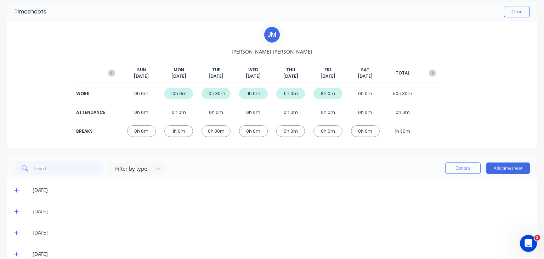
click at [14, 189] on icon at bounding box center [16, 189] width 5 height 5
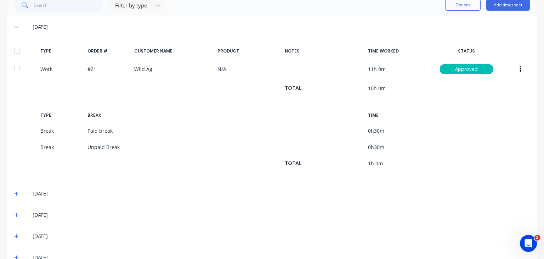
scroll to position [208, 0]
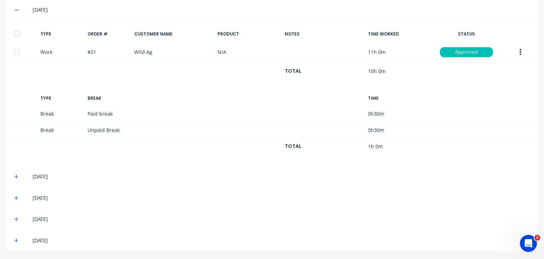
drag, startPoint x: 13, startPoint y: 175, endPoint x: 140, endPoint y: 165, distance: 126.8
click at [16, 175] on div "[DATE]" at bounding box center [272, 176] width 530 height 21
click at [14, 219] on icon at bounding box center [16, 218] width 5 height 5
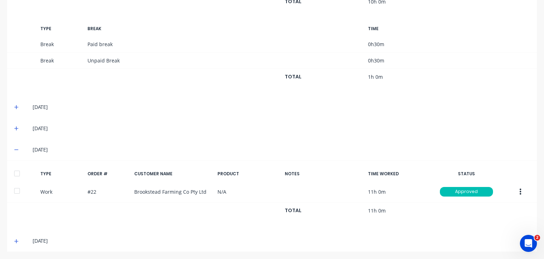
scroll to position [278, 0]
click at [16, 238] on icon at bounding box center [16, 240] width 5 height 5
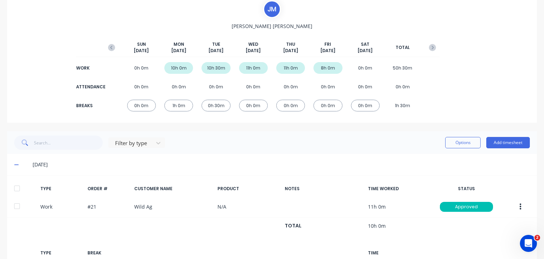
scroll to position [29, 0]
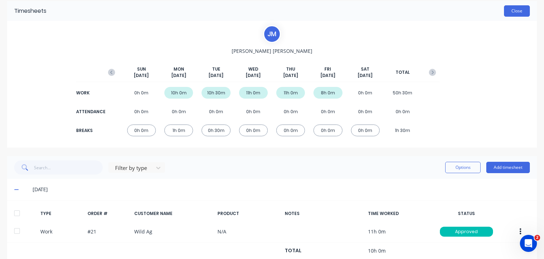
click at [513, 9] on button "Close" at bounding box center [517, 10] width 26 height 11
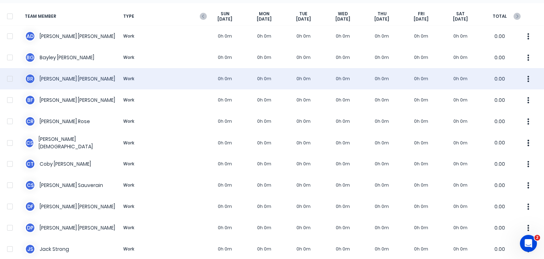
scroll to position [35, 0]
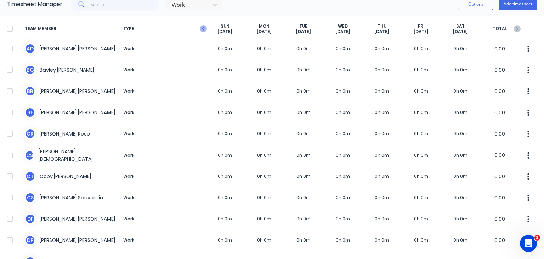
click at [204, 27] on icon "button" at bounding box center [203, 29] width 2 height 4
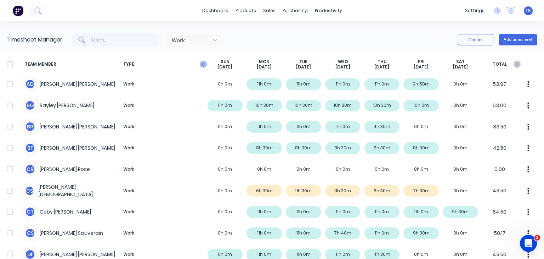
click at [202, 64] on icon "button" at bounding box center [203, 64] width 7 height 7
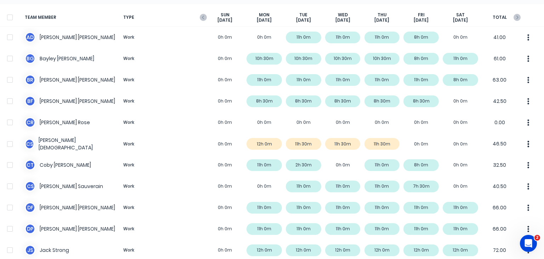
scroll to position [35, 0]
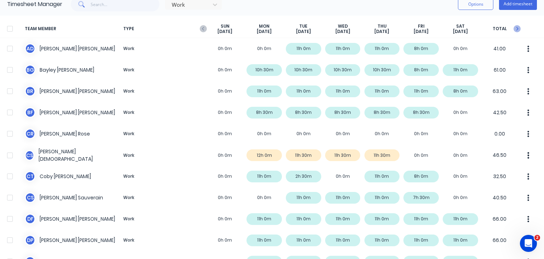
click at [514, 28] on icon "button" at bounding box center [517, 28] width 7 height 7
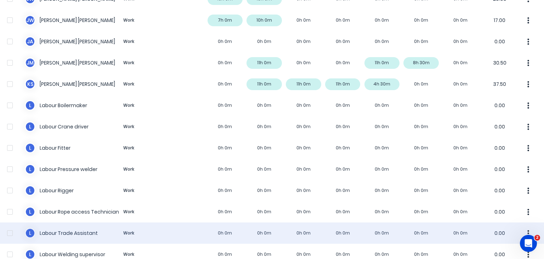
scroll to position [319, 0]
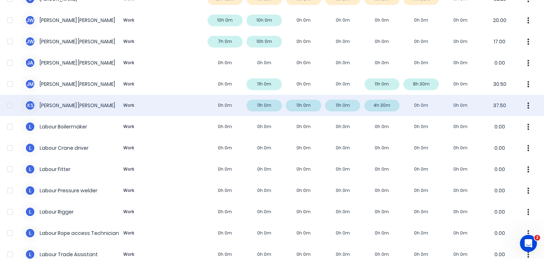
click at [232, 108] on div "k s [PERSON_NAME] Work 0h 0m 11h 0m 11h 0m 11h 0m 4h 30m 0h 0m 0h 0m 37.50" at bounding box center [272, 105] width 544 height 21
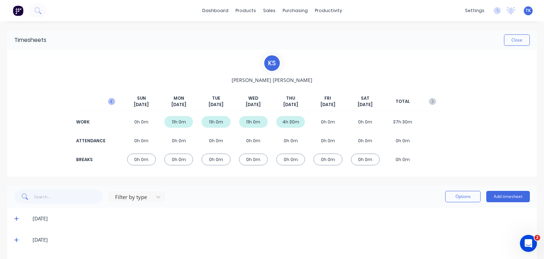
click at [109, 100] on icon "button" at bounding box center [111, 101] width 7 height 7
click at [18, 219] on icon at bounding box center [16, 218] width 5 height 5
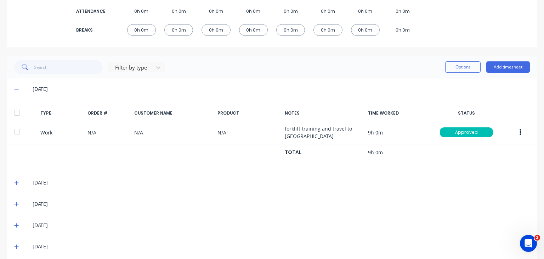
scroll to position [142, 0]
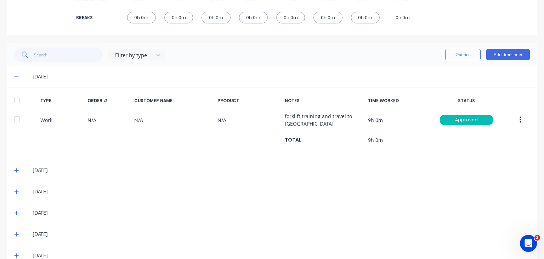
click at [17, 76] on icon at bounding box center [16, 76] width 5 height 5
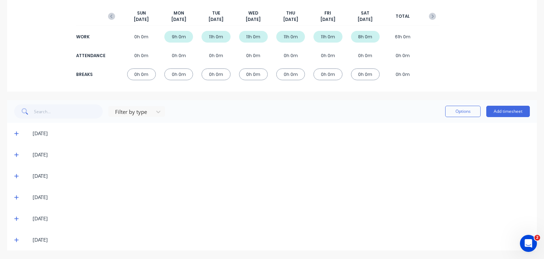
click at [15, 157] on span at bounding box center [17, 154] width 7 height 7
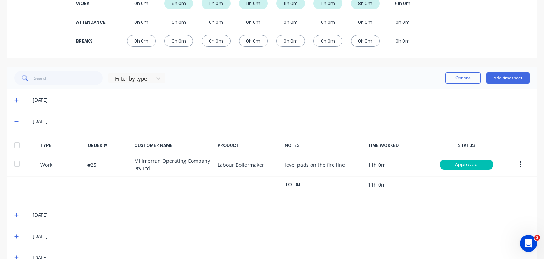
scroll to position [106, 0]
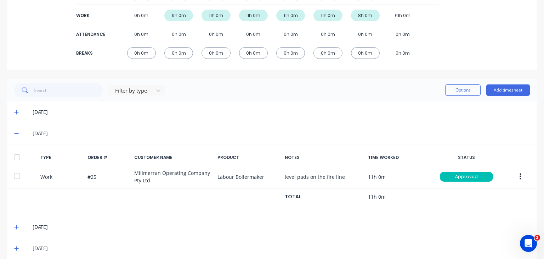
click at [14, 132] on icon at bounding box center [16, 133] width 5 height 5
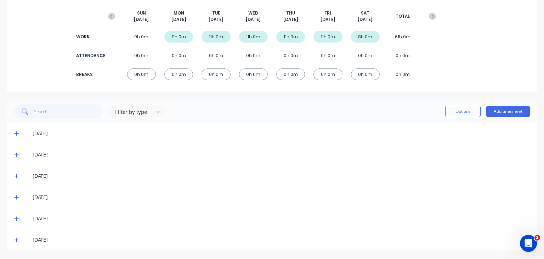
click at [16, 132] on icon at bounding box center [16, 133] width 5 height 5
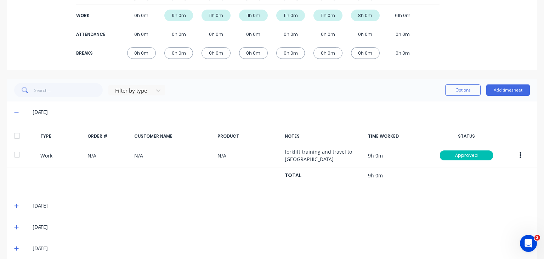
drag, startPoint x: 17, startPoint y: 111, endPoint x: 17, endPoint y: 117, distance: 5.4
click at [17, 111] on icon at bounding box center [16, 111] width 5 height 5
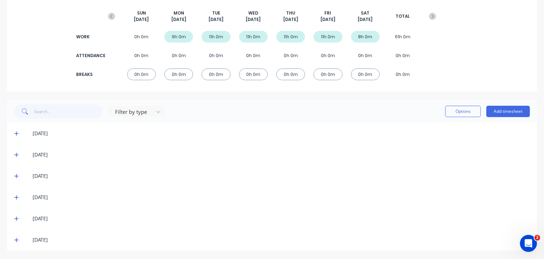
click at [16, 154] on icon at bounding box center [16, 155] width 4 height 4
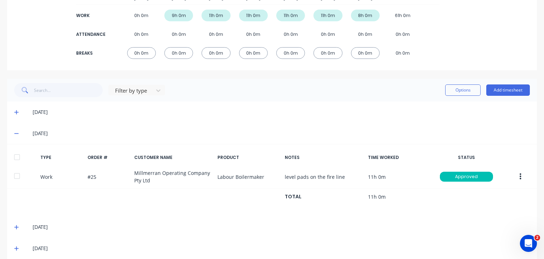
click at [15, 133] on icon at bounding box center [16, 133] width 4 height 1
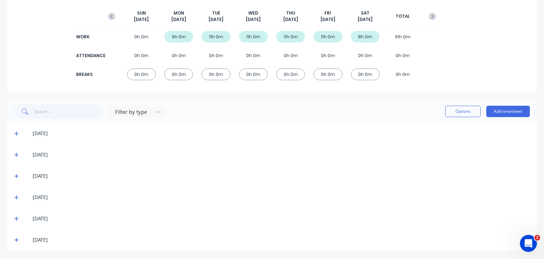
click at [16, 174] on icon at bounding box center [16, 176] width 4 height 4
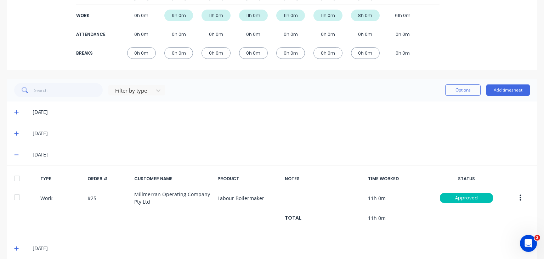
click at [18, 154] on icon at bounding box center [16, 154] width 4 height 1
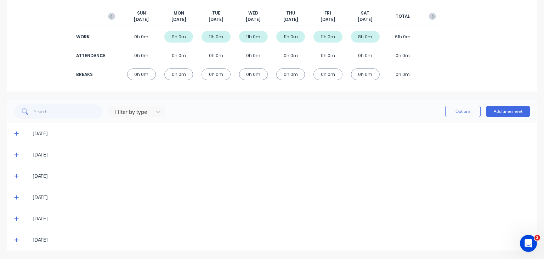
click at [13, 222] on div "[DATE]" at bounding box center [272, 218] width 530 height 21
click at [17, 216] on icon at bounding box center [16, 218] width 5 height 5
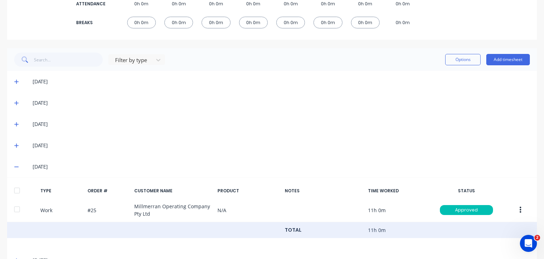
scroll to position [157, 0]
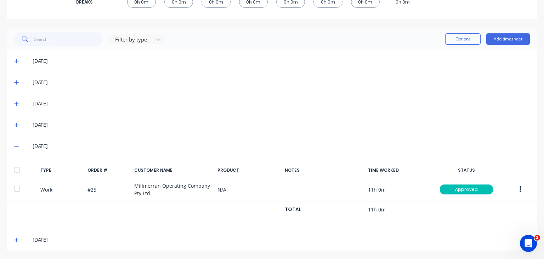
click at [18, 145] on icon at bounding box center [16, 145] width 5 height 5
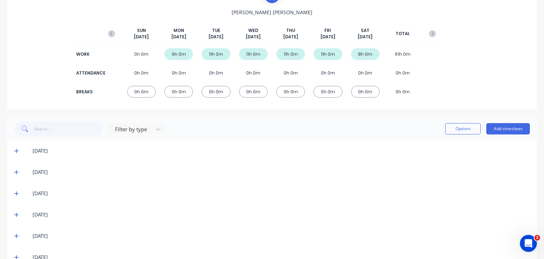
scroll to position [85, 0]
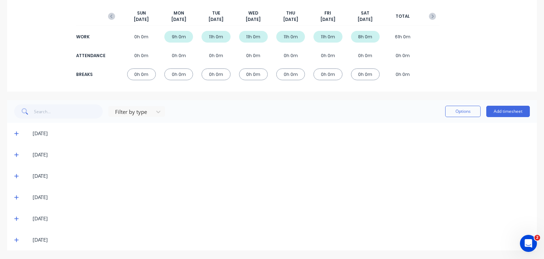
click at [14, 238] on icon at bounding box center [16, 239] width 5 height 5
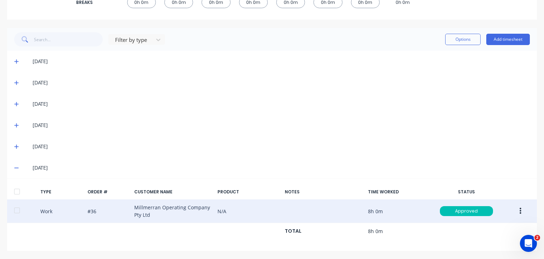
scroll to position [157, 0]
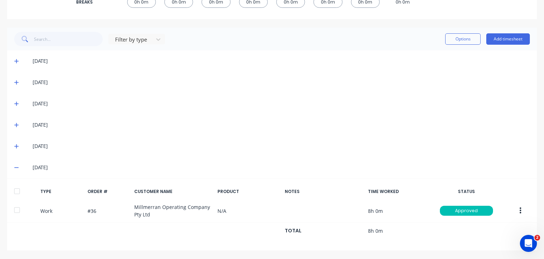
click at [16, 167] on icon at bounding box center [16, 167] width 4 height 1
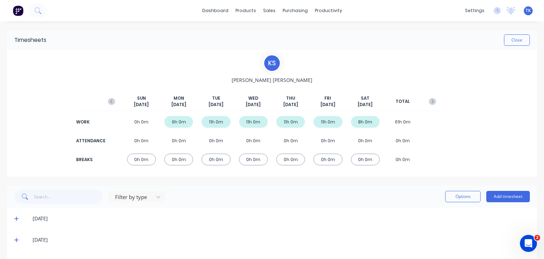
scroll to position [85, 0]
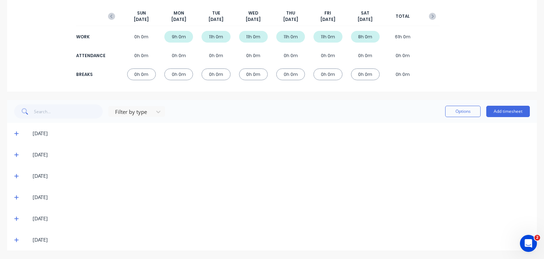
click at [17, 153] on icon at bounding box center [16, 155] width 4 height 4
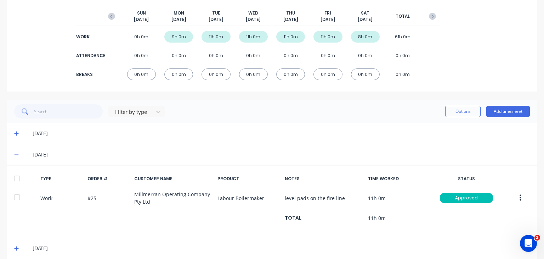
click at [18, 131] on span at bounding box center [17, 133] width 7 height 7
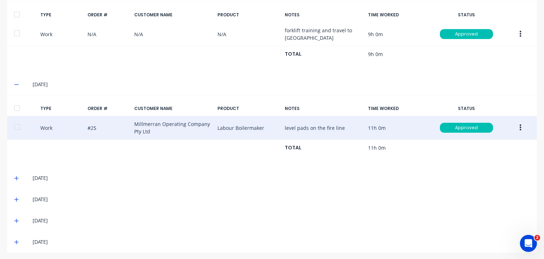
scroll to position [230, 0]
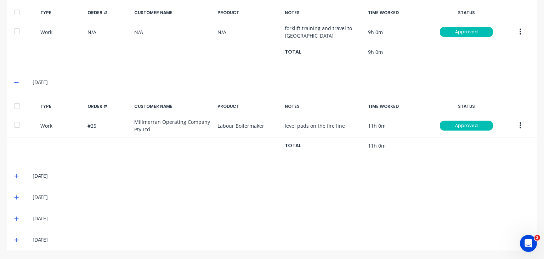
click at [15, 176] on icon at bounding box center [16, 175] width 5 height 5
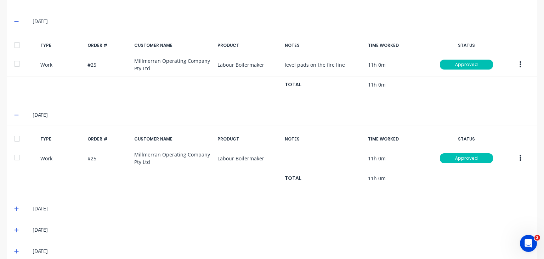
scroll to position [301, 0]
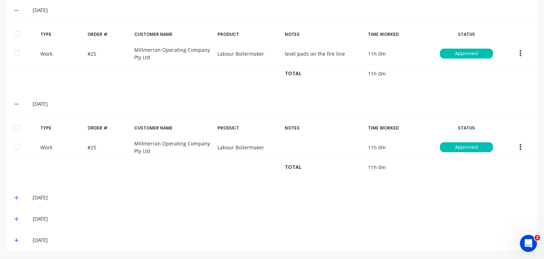
click at [17, 198] on icon at bounding box center [16, 197] width 5 height 5
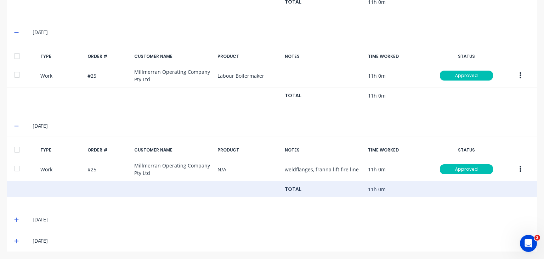
scroll to position [373, 0]
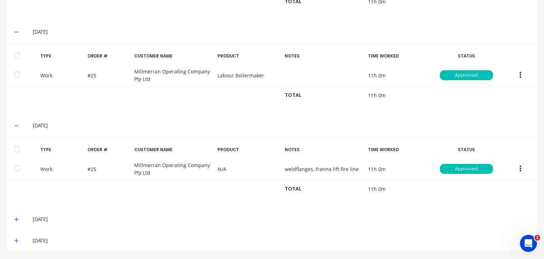
click at [15, 218] on icon at bounding box center [16, 219] width 4 height 4
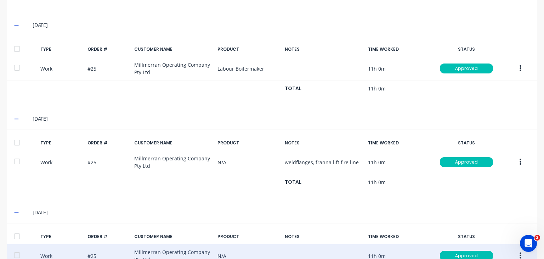
scroll to position [446, 0]
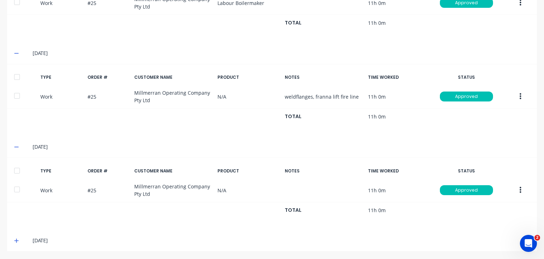
click at [16, 238] on icon at bounding box center [16, 240] width 5 height 5
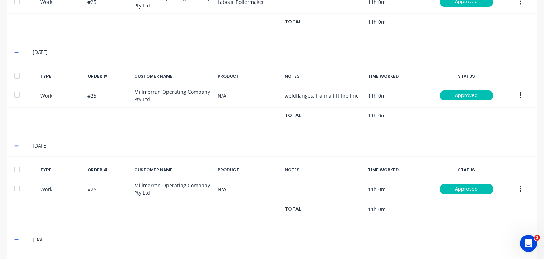
scroll to position [518, 0]
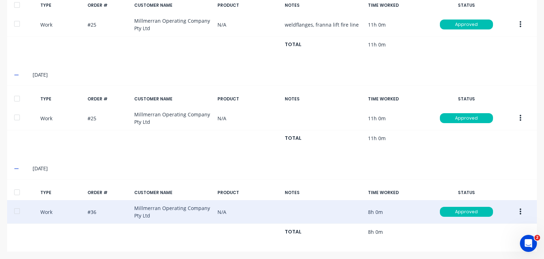
click at [156, 208] on div "Work #36 Millmerran Operating Company Pty Ltd N/A 8h 0m Approved" at bounding box center [272, 212] width 530 height 24
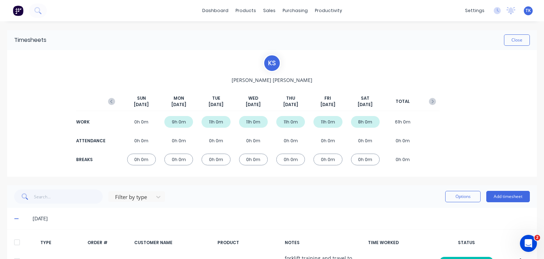
scroll to position [0, 0]
click at [429, 99] on icon "button" at bounding box center [432, 101] width 7 height 7
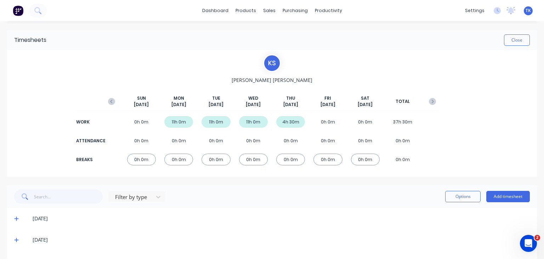
click at [286, 123] on div "4h 30m" at bounding box center [290, 122] width 29 height 12
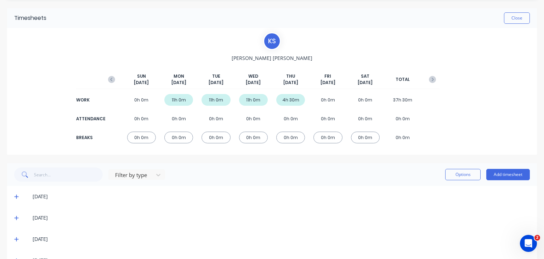
scroll to position [43, 0]
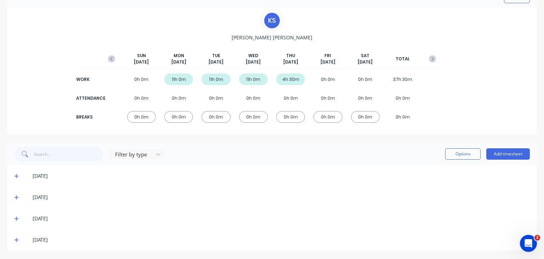
drag, startPoint x: 13, startPoint y: 239, endPoint x: 21, endPoint y: 238, distance: 7.8
click at [13, 239] on div "[DATE]" at bounding box center [272, 239] width 530 height 21
click at [17, 239] on icon at bounding box center [16, 240] width 4 height 4
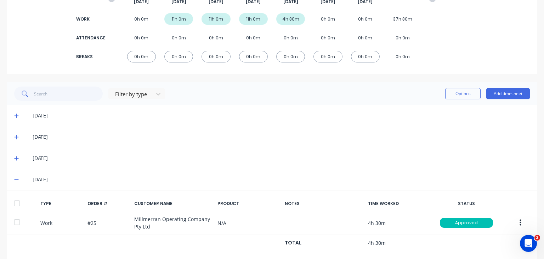
scroll to position [115, 0]
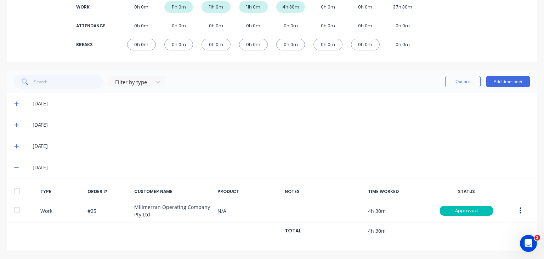
click at [17, 104] on icon at bounding box center [16, 103] width 5 height 5
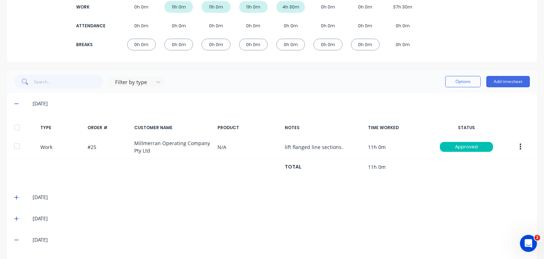
scroll to position [9, 0]
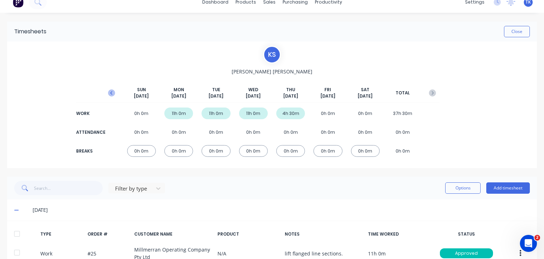
click at [111, 90] on icon "button" at bounding box center [111, 92] width 7 height 7
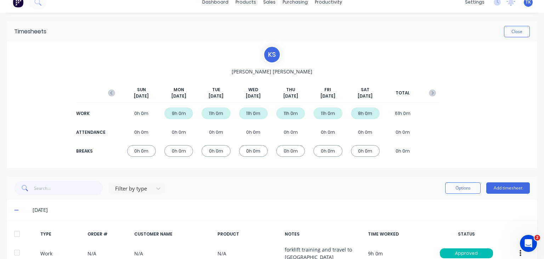
click at [429, 91] on icon "button" at bounding box center [432, 92] width 7 height 7
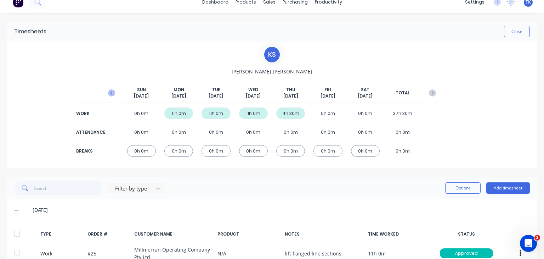
click at [111, 90] on icon "button" at bounding box center [111, 92] width 7 height 7
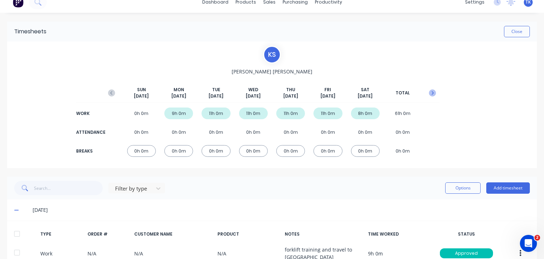
click at [429, 94] on icon "button" at bounding box center [432, 92] width 7 height 7
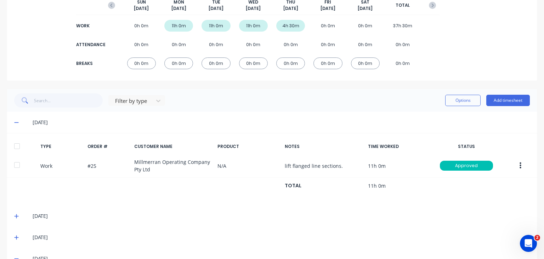
scroll to position [71, 0]
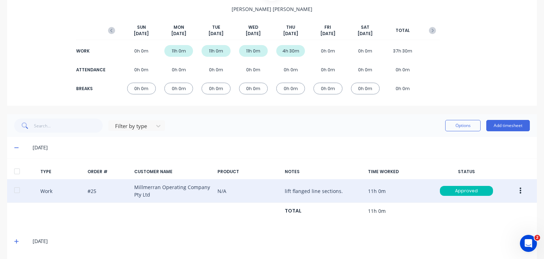
click at [520, 190] on icon "button" at bounding box center [521, 190] width 2 height 6
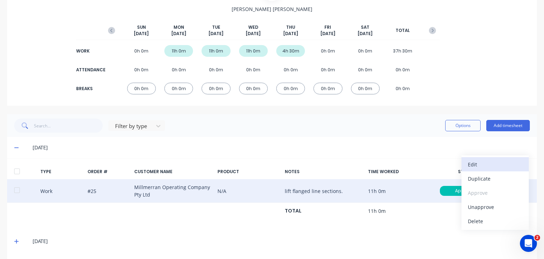
click at [477, 164] on div "Edit" at bounding box center [495, 164] width 55 height 10
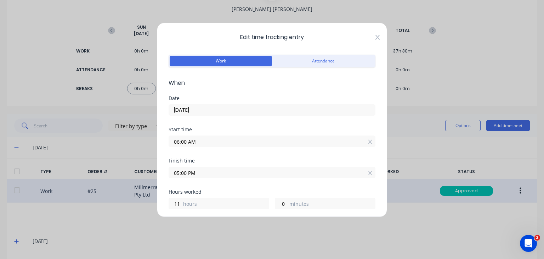
click at [375, 36] on icon at bounding box center [377, 37] width 4 height 5
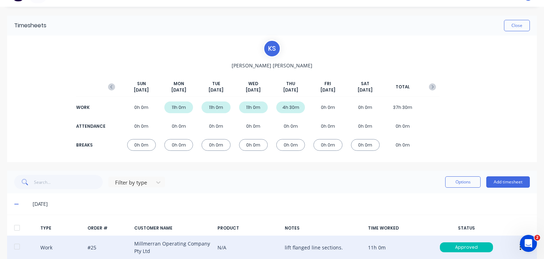
scroll to position [0, 0]
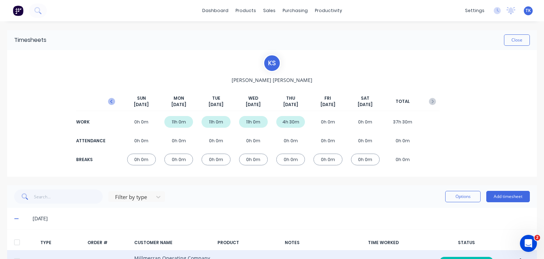
click at [110, 101] on icon "button" at bounding box center [111, 102] width 2 height 4
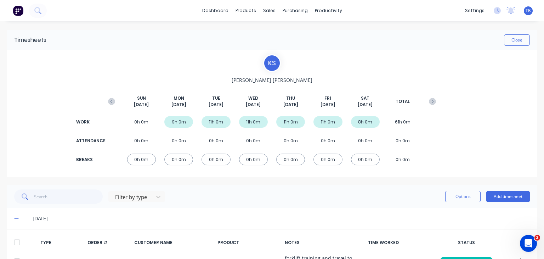
click at [368, 124] on div "8h 0m" at bounding box center [365, 122] width 29 height 12
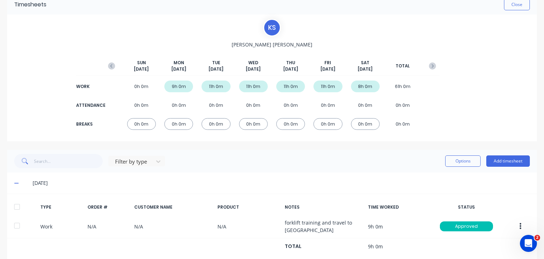
scroll to position [71, 0]
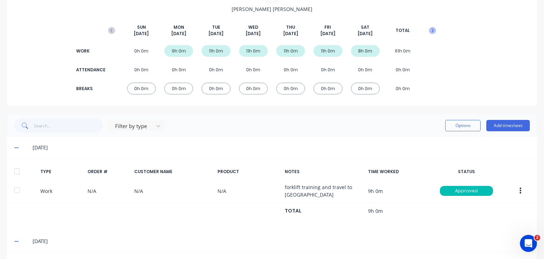
click at [430, 28] on icon "button" at bounding box center [432, 30] width 7 height 7
click at [109, 29] on icon "button" at bounding box center [111, 30] width 7 height 7
click at [16, 147] on icon at bounding box center [16, 147] width 4 height 1
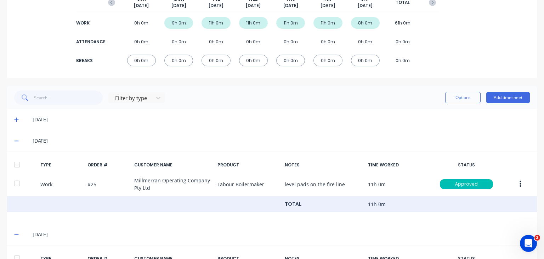
scroll to position [142, 0]
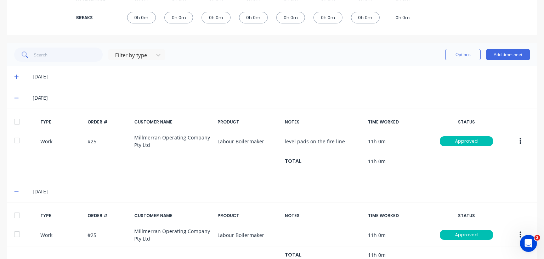
click at [18, 97] on icon at bounding box center [16, 97] width 5 height 5
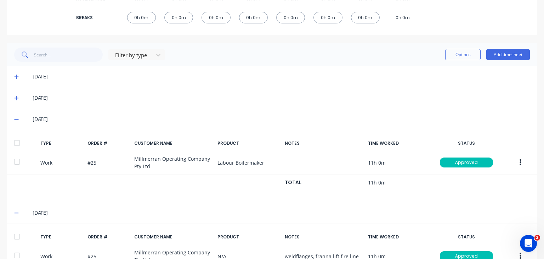
click at [18, 119] on span at bounding box center [17, 118] width 7 height 7
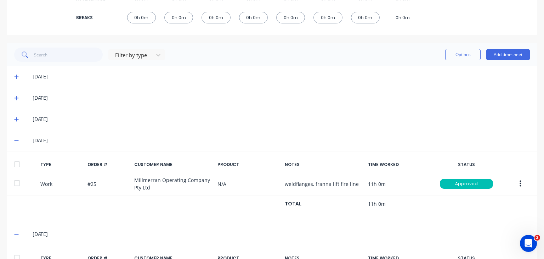
click at [15, 139] on icon at bounding box center [16, 140] width 5 height 5
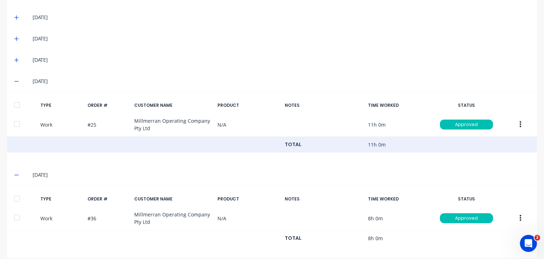
scroll to position [230, 0]
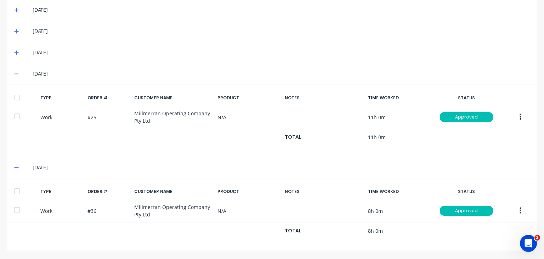
click at [15, 75] on icon at bounding box center [16, 73] width 5 height 5
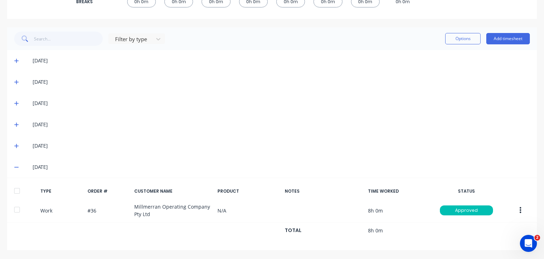
scroll to position [157, 0]
drag, startPoint x: 16, startPoint y: 166, endPoint x: 105, endPoint y: 145, distance: 91.1
click at [16, 166] on icon at bounding box center [16, 167] width 5 height 5
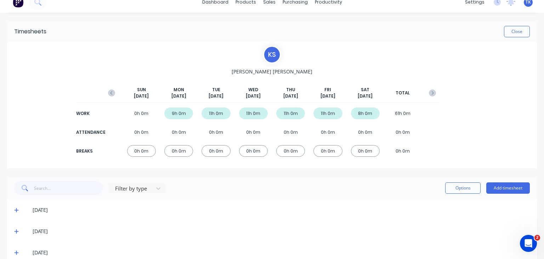
scroll to position [0, 0]
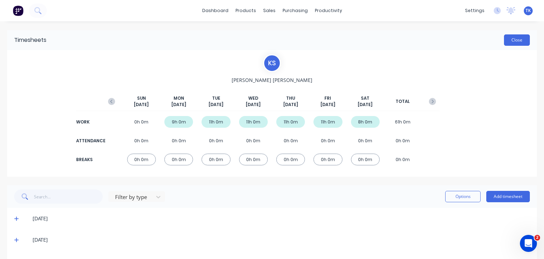
click at [505, 41] on button "Close" at bounding box center [517, 39] width 26 height 11
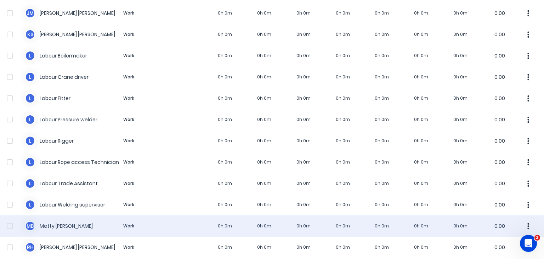
scroll to position [425, 0]
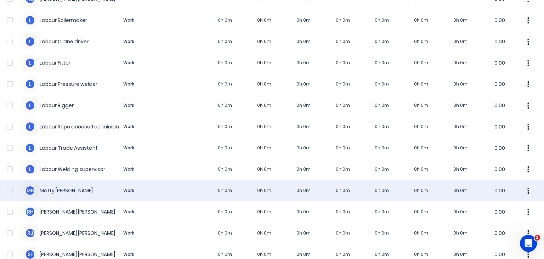
click at [258, 194] on div "M B [PERSON_NAME] Work 0h 0m 0h 0m 0h 0m 0h 0m 0h 0m 0h 0m 0h 0m 0.00" at bounding box center [272, 190] width 544 height 21
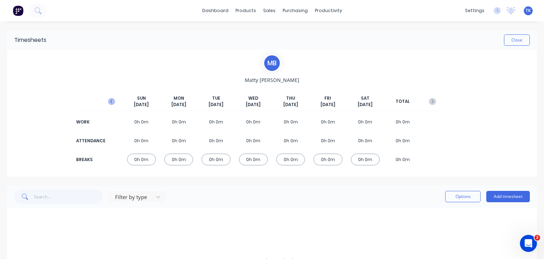
click at [111, 101] on icon "button" at bounding box center [111, 101] width 7 height 7
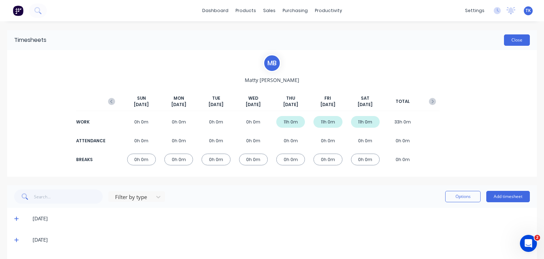
click at [510, 37] on button "Close" at bounding box center [517, 39] width 26 height 11
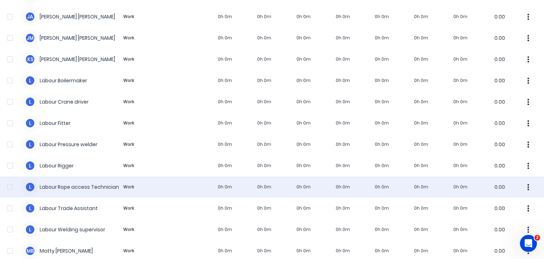
scroll to position [425, 0]
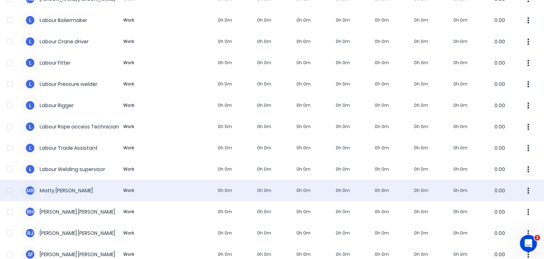
click at [78, 193] on div "M B [PERSON_NAME] Work 0h 0m 0h 0m 0h 0m 0h 0m 0h 0m 0h 0m 0h 0m 0.00" at bounding box center [272, 190] width 544 height 21
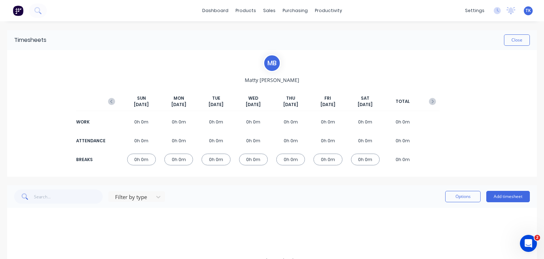
click at [112, 102] on icon "button" at bounding box center [111, 101] width 7 height 7
click at [112, 101] on icon "button" at bounding box center [111, 101] width 7 height 7
click at [431, 102] on icon "button" at bounding box center [432, 101] width 7 height 7
click at [17, 217] on icon at bounding box center [16, 218] width 4 height 4
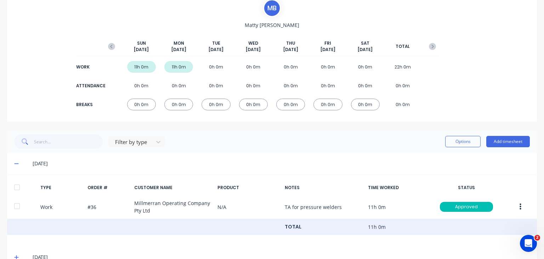
scroll to position [72, 0]
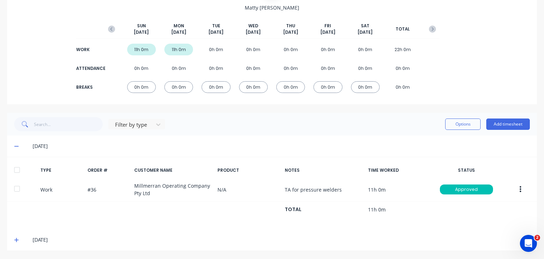
click at [15, 239] on icon at bounding box center [16, 240] width 4 height 4
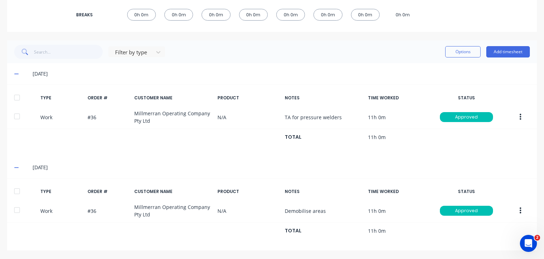
scroll to position [0, 0]
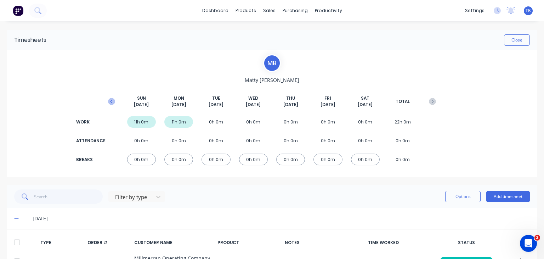
click at [109, 100] on icon "button" at bounding box center [111, 101] width 7 height 7
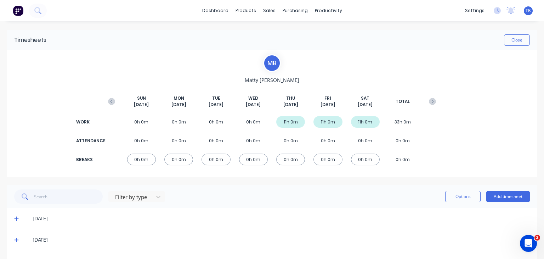
scroll to position [21, 0]
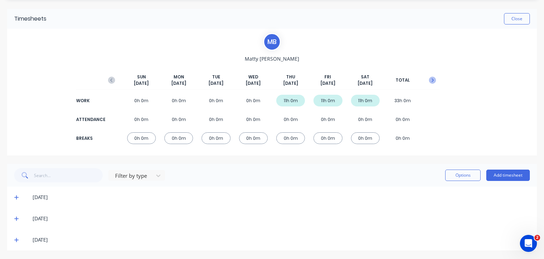
click at [429, 81] on icon "button" at bounding box center [432, 80] width 7 height 7
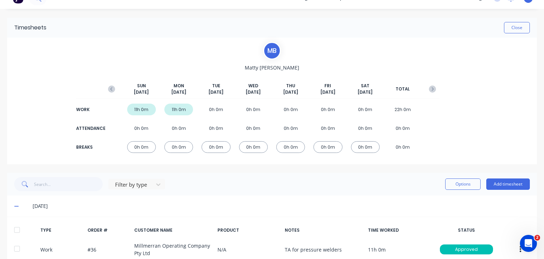
scroll to position [0, 0]
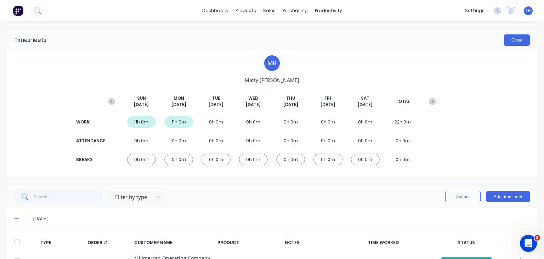
click at [512, 37] on button "Close" at bounding box center [517, 39] width 26 height 11
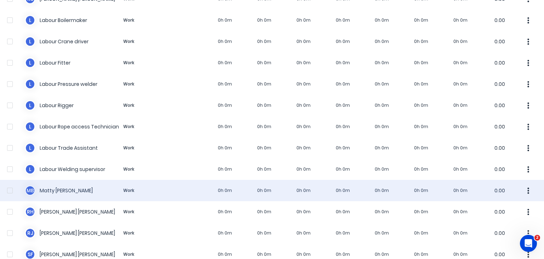
scroll to position [527, 0]
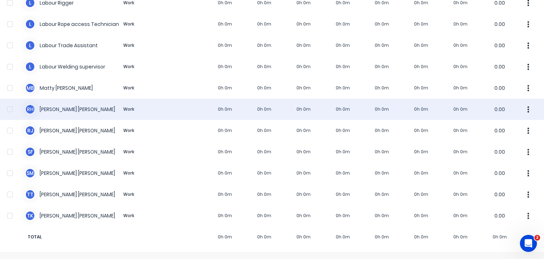
click at [78, 109] on div "[PERSON_NAME] Work 0h 0m 0h 0m 0h 0m 0h 0m 0h 0m 0h 0m 0h 0m 0.00" at bounding box center [272, 108] width 544 height 21
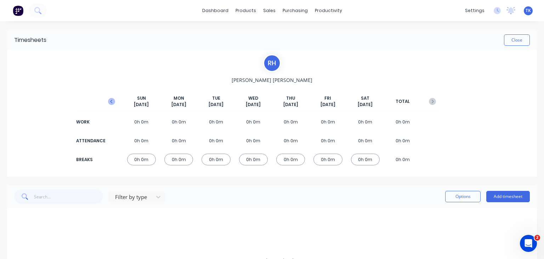
click at [111, 101] on icon "button" at bounding box center [111, 101] width 7 height 7
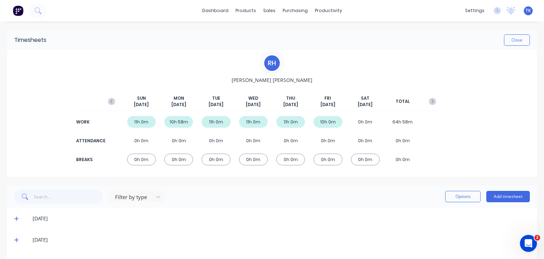
click at [106, 103] on button "button" at bounding box center [111, 101] width 14 height 13
click at [181, 124] on div "11h 0m" at bounding box center [178, 122] width 29 height 12
click at [330, 120] on div "8h 0m" at bounding box center [327, 122] width 29 height 12
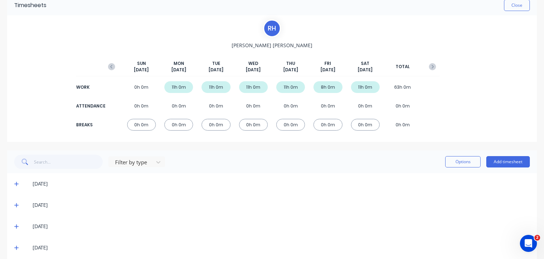
scroll to position [35, 0]
click at [14, 183] on icon at bounding box center [16, 182] width 5 height 5
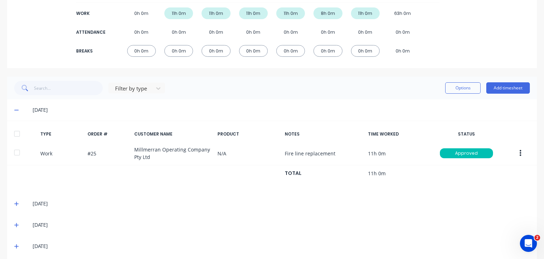
scroll to position [157, 0]
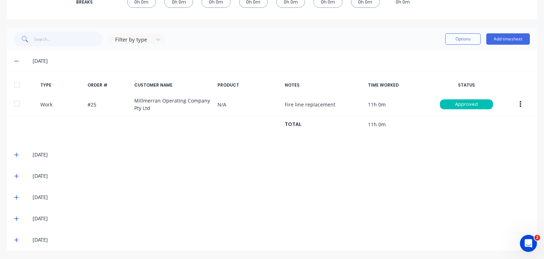
drag, startPoint x: 15, startPoint y: 60, endPoint x: 21, endPoint y: 136, distance: 77.1
click at [15, 60] on icon at bounding box center [16, 60] width 5 height 5
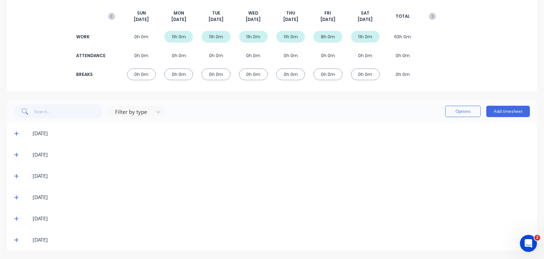
click at [16, 216] on icon at bounding box center [16, 218] width 5 height 5
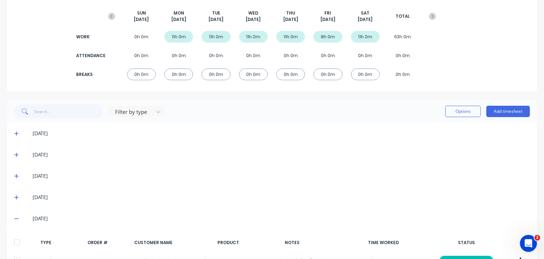
scroll to position [155, 0]
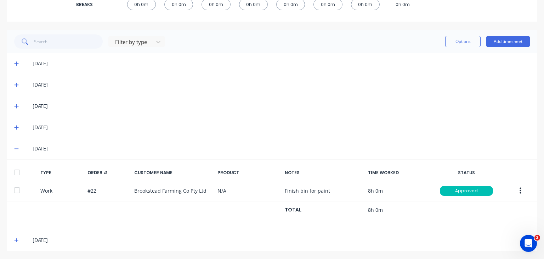
click at [16, 147] on icon at bounding box center [16, 148] width 5 height 5
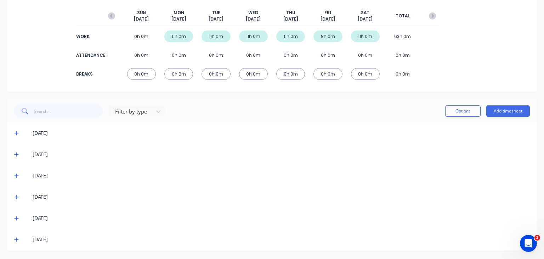
scroll to position [85, 0]
click at [16, 134] on icon at bounding box center [16, 133] width 4 height 4
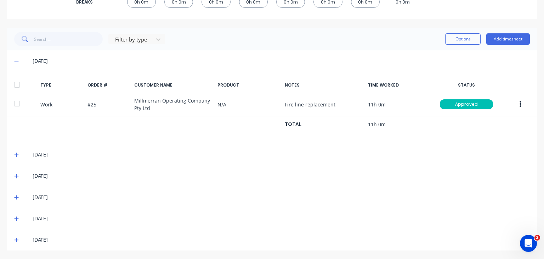
click at [17, 60] on icon at bounding box center [16, 60] width 5 height 5
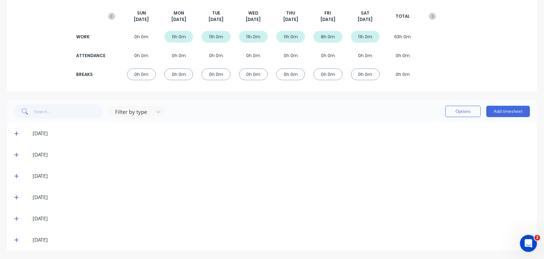
click at [17, 136] on span at bounding box center [17, 133] width 7 height 7
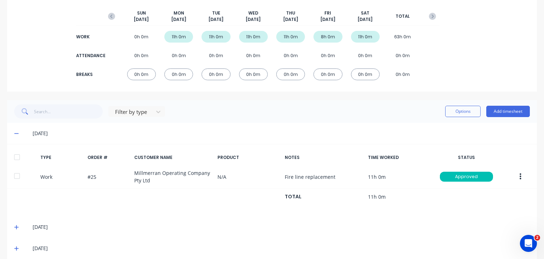
scroll to position [157, 0]
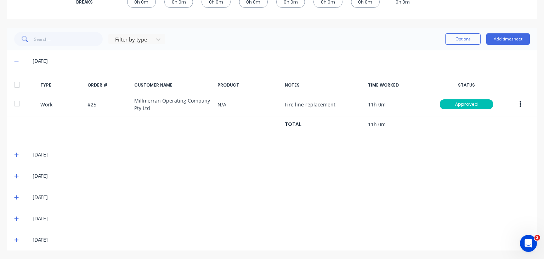
click at [14, 59] on icon at bounding box center [16, 60] width 5 height 5
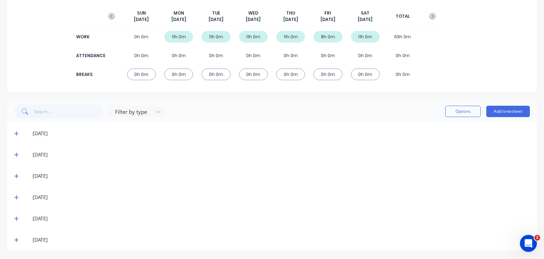
click at [15, 132] on icon at bounding box center [16, 133] width 5 height 5
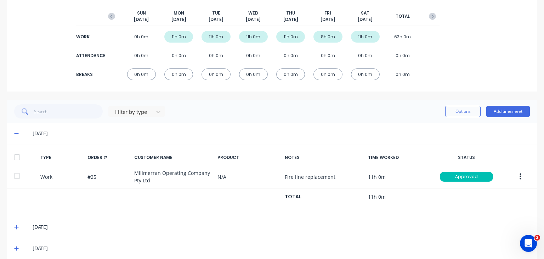
scroll to position [157, 0]
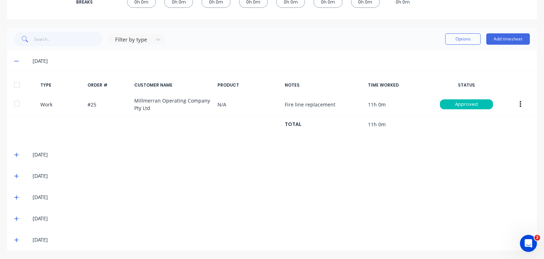
click at [15, 61] on icon at bounding box center [16, 61] width 4 height 1
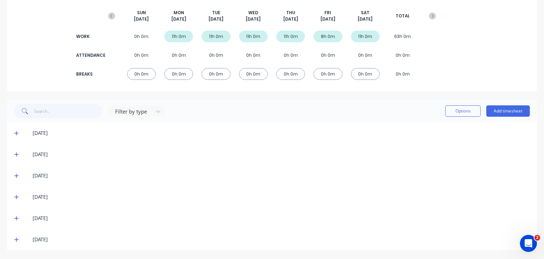
scroll to position [85, 0]
click at [17, 153] on icon at bounding box center [16, 154] width 5 height 5
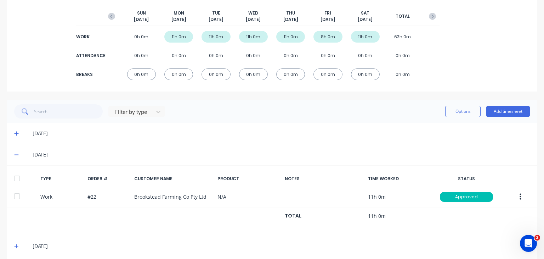
scroll to position [155, 0]
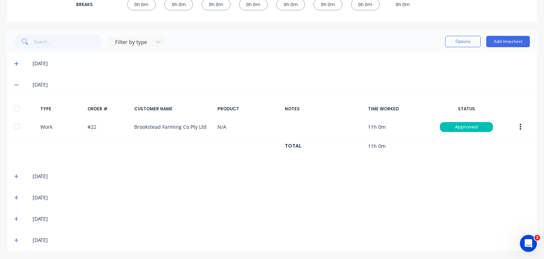
click at [17, 81] on span at bounding box center [17, 84] width 7 height 7
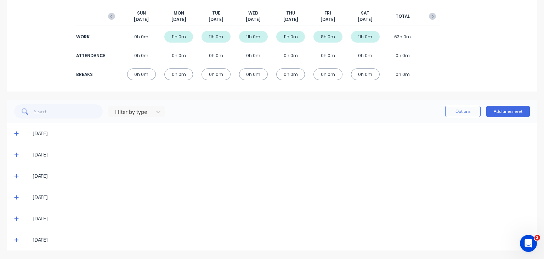
click at [13, 176] on div "[DATE]" at bounding box center [272, 175] width 530 height 21
click at [19, 173] on span at bounding box center [17, 175] width 7 height 7
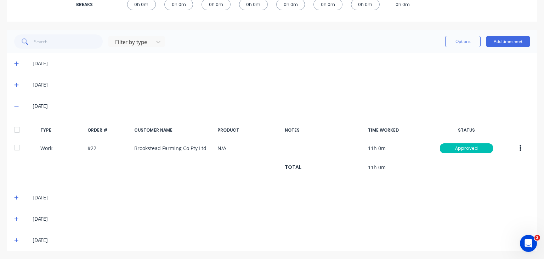
click at [18, 194] on span at bounding box center [17, 197] width 7 height 7
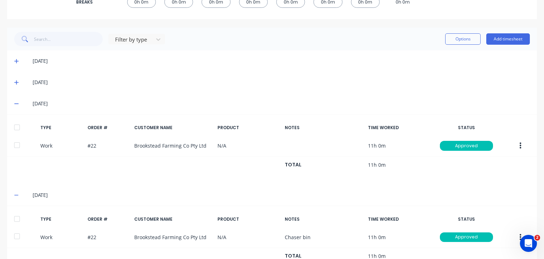
scroll to position [193, 0]
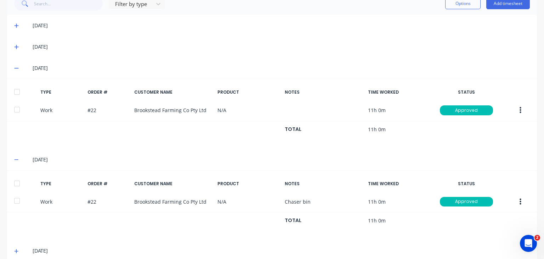
click at [17, 251] on icon at bounding box center [16, 250] width 5 height 5
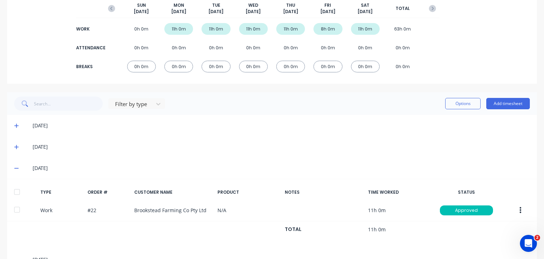
scroll to position [46, 0]
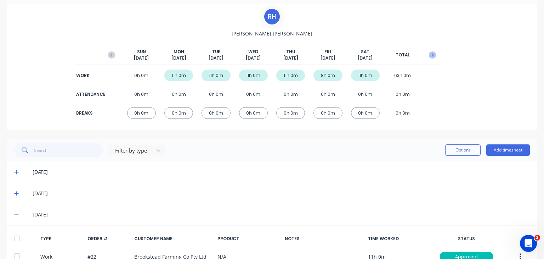
click at [429, 53] on icon "button" at bounding box center [432, 54] width 7 height 7
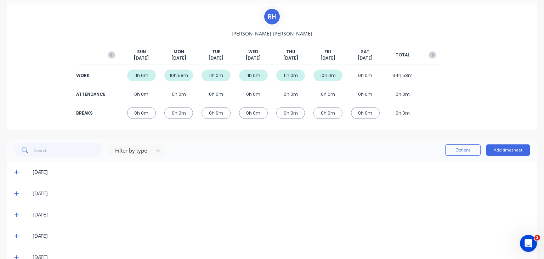
click at [17, 193] on icon at bounding box center [16, 193] width 4 height 4
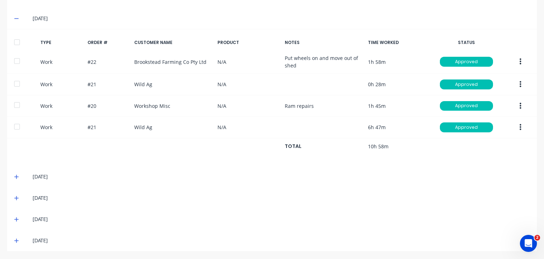
scroll to position [150, 0]
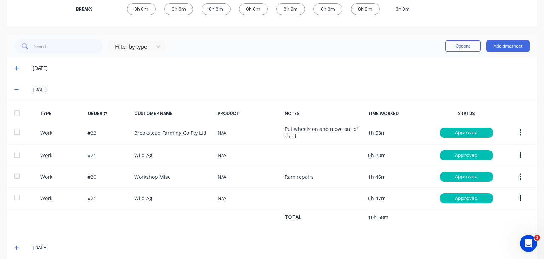
click at [13, 87] on div "[DATE]" at bounding box center [272, 89] width 530 height 21
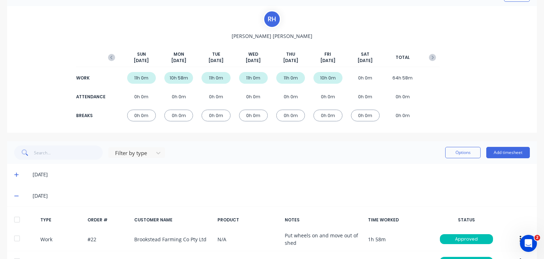
scroll to position [0, 0]
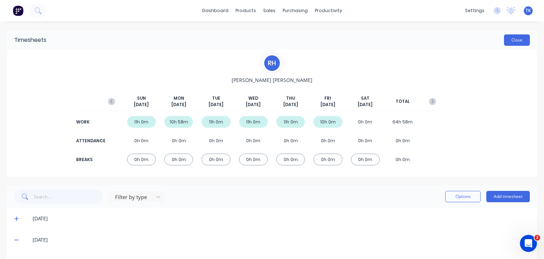
click at [507, 41] on button "Close" at bounding box center [517, 39] width 26 height 11
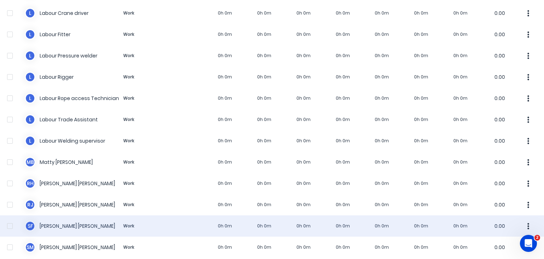
scroll to position [496, 0]
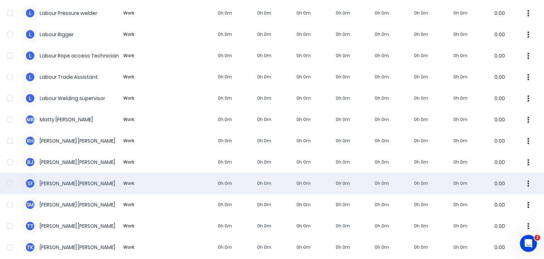
click at [60, 185] on div "S F [PERSON_NAME] Work 0h 0m 0h 0m 0h 0m 0h 0m 0h 0m 0h 0m 0h 0m 0.00" at bounding box center [272, 183] width 544 height 21
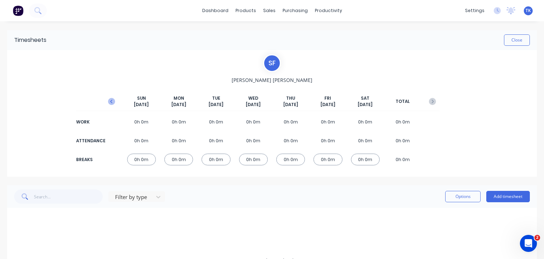
click at [108, 99] on icon "button" at bounding box center [111, 101] width 7 height 7
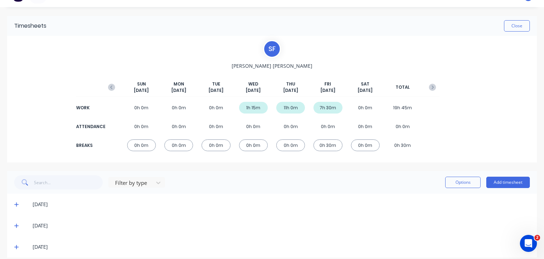
scroll to position [21, 0]
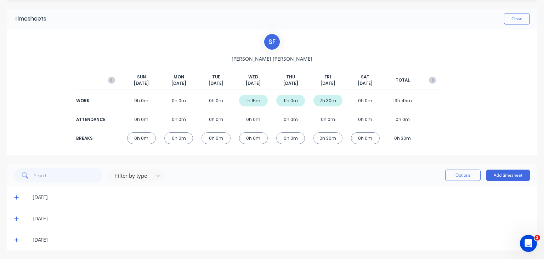
click at [16, 196] on icon at bounding box center [16, 196] width 5 height 5
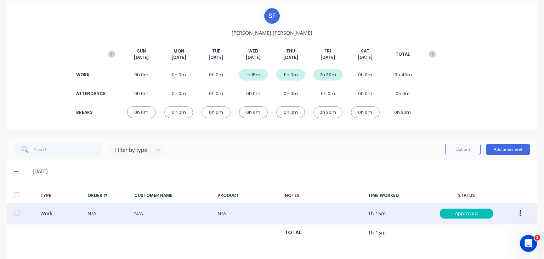
scroll to position [91, 0]
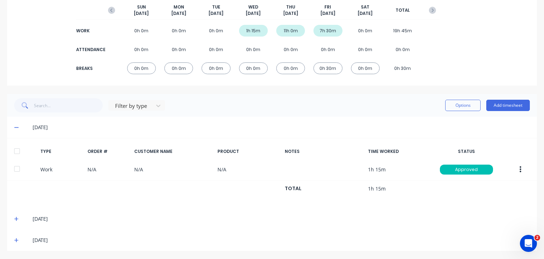
click at [16, 219] on icon at bounding box center [16, 218] width 4 height 4
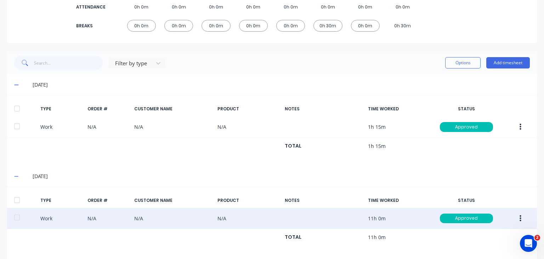
scroll to position [161, 0]
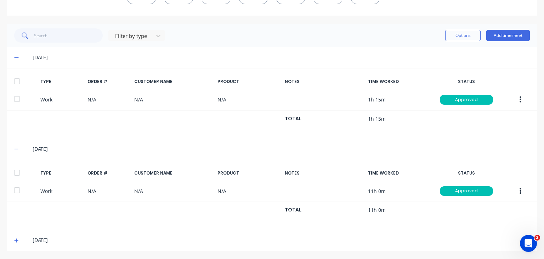
click at [17, 238] on icon at bounding box center [16, 240] width 5 height 5
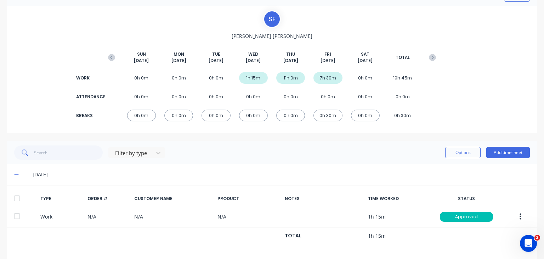
scroll to position [0, 0]
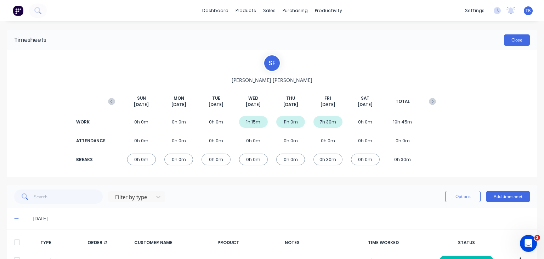
click at [512, 39] on button "Close" at bounding box center [517, 39] width 26 height 11
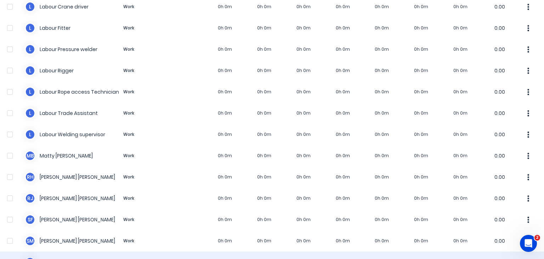
scroll to position [527, 0]
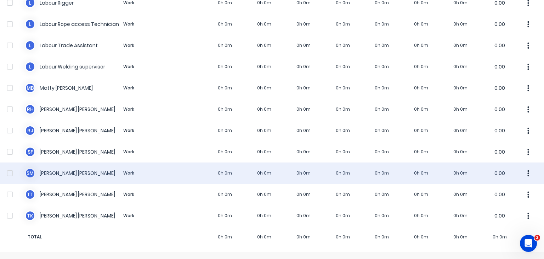
click at [65, 170] on div "S M [PERSON_NAME] Work 0h 0m 0h 0m 0h 0m 0h 0m 0h 0m 0h 0m 0h 0m 0.00" at bounding box center [272, 172] width 544 height 21
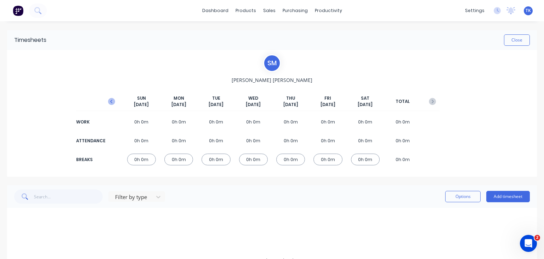
click at [112, 102] on icon "button" at bounding box center [111, 101] width 7 height 7
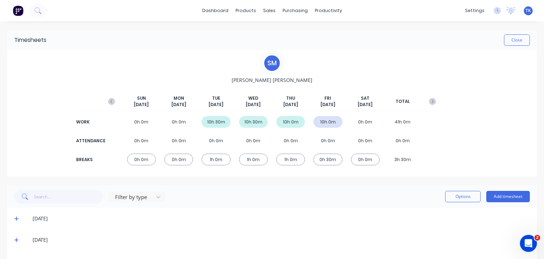
click at [112, 102] on icon "button" at bounding box center [111, 101] width 7 height 7
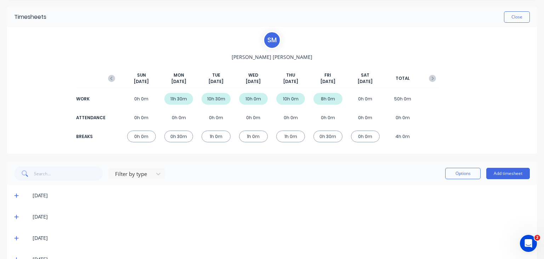
scroll to position [35, 0]
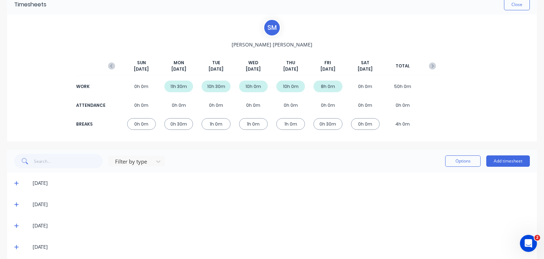
click at [14, 185] on span at bounding box center [17, 182] width 7 height 7
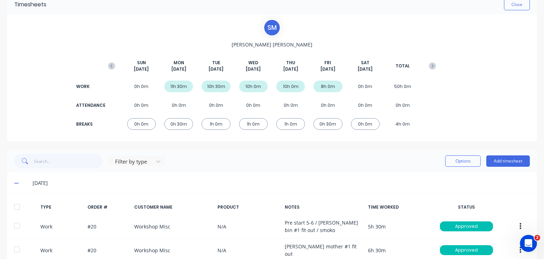
scroll to position [71, 0]
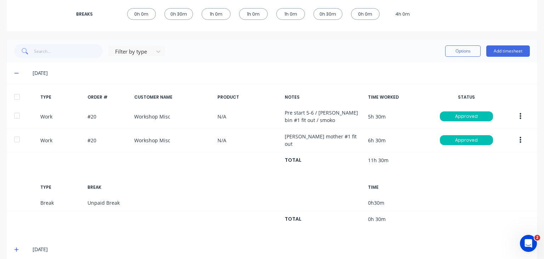
click at [16, 71] on icon at bounding box center [16, 72] width 5 height 5
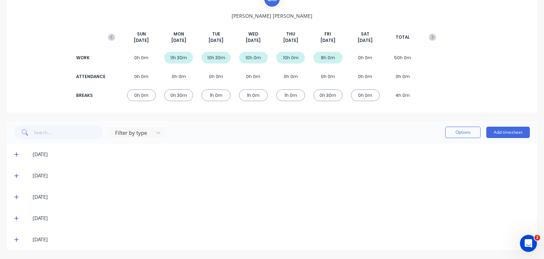
scroll to position [64, 0]
click at [17, 180] on div "[DATE]" at bounding box center [272, 175] width 530 height 21
click at [16, 176] on icon at bounding box center [16, 176] width 4 height 4
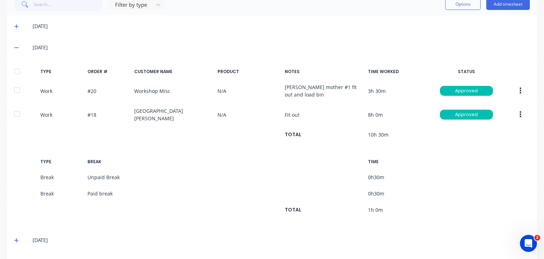
scroll to position [232, 0]
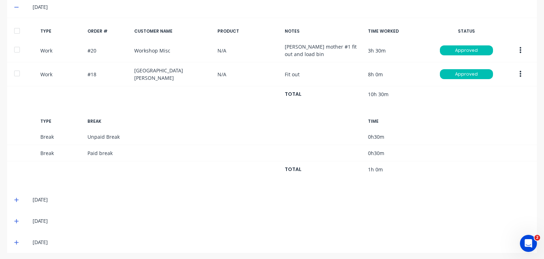
click at [16, 198] on icon at bounding box center [16, 200] width 4 height 4
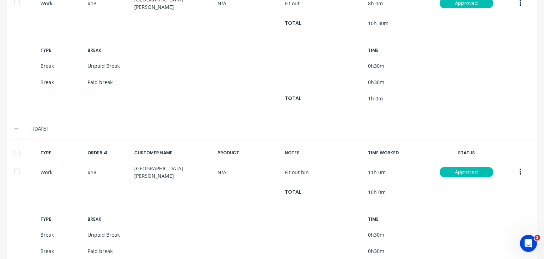
scroll to position [374, 0]
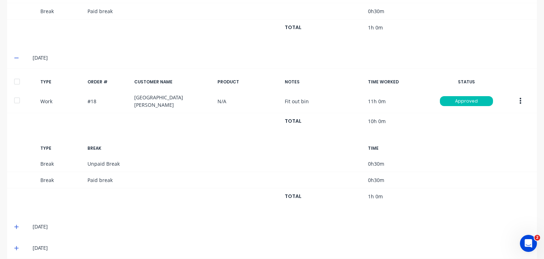
click at [15, 224] on icon at bounding box center [16, 226] width 5 height 5
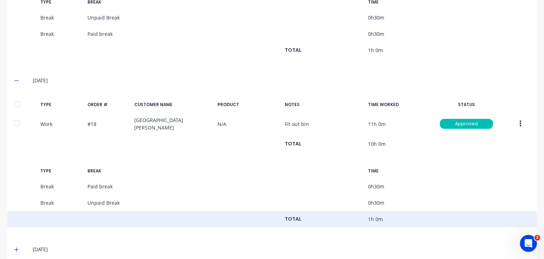
scroll to position [521, 0]
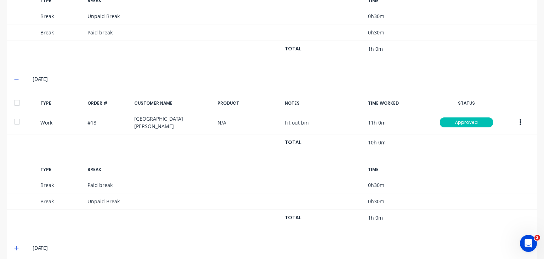
click at [16, 245] on icon at bounding box center [16, 247] width 5 height 5
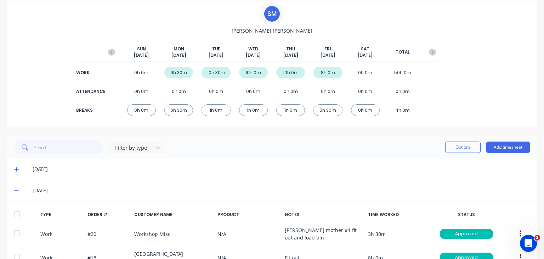
scroll to position [47, 0]
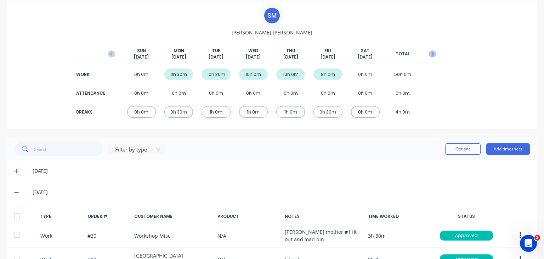
click at [429, 53] on icon "button" at bounding box center [432, 53] width 7 height 7
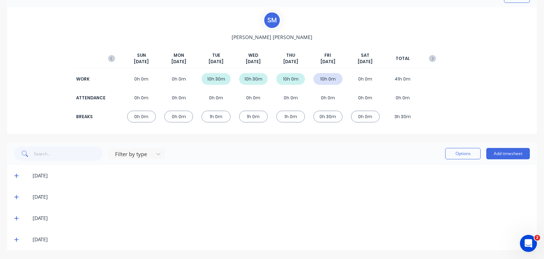
scroll to position [43, 0]
click at [176, 79] on div "0h 0m" at bounding box center [178, 79] width 29 height 12
click at [16, 196] on icon at bounding box center [16, 196] width 5 height 5
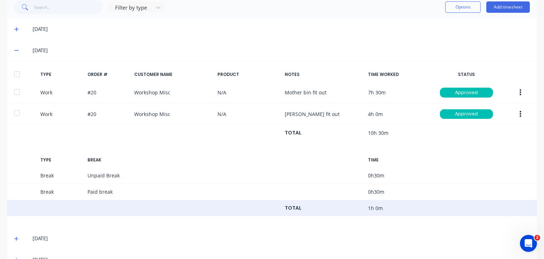
scroll to position [208, 0]
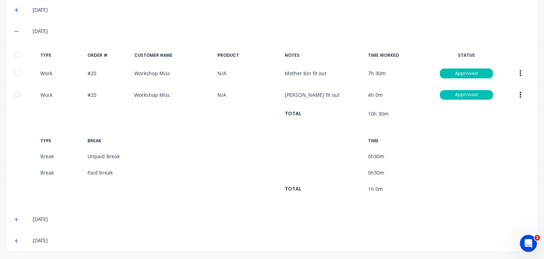
click at [16, 219] on icon at bounding box center [16, 219] width 5 height 5
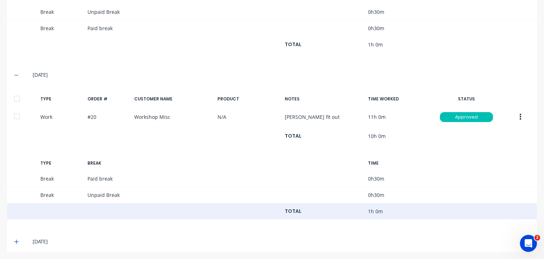
scroll to position [353, 0]
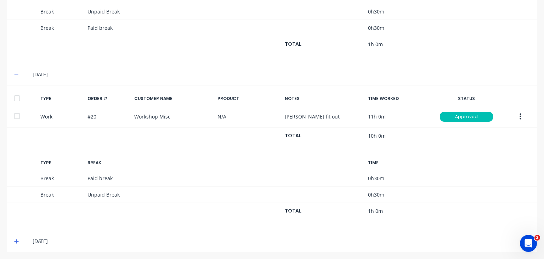
click at [16, 238] on icon at bounding box center [16, 240] width 5 height 5
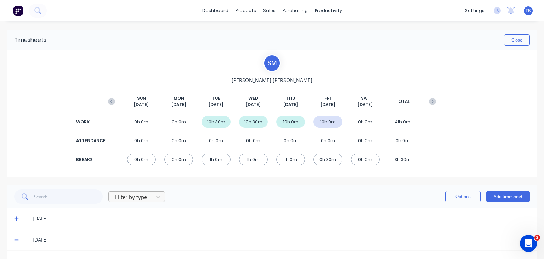
scroll to position [0, 0]
click at [322, 125] on div "10h 0m" at bounding box center [327, 122] width 29 height 12
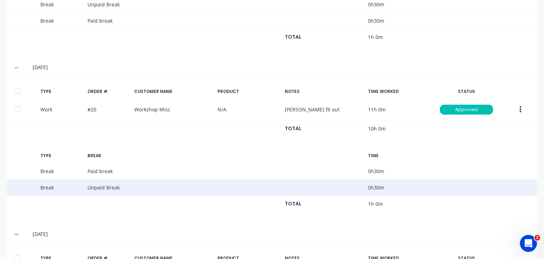
scroll to position [354, 0]
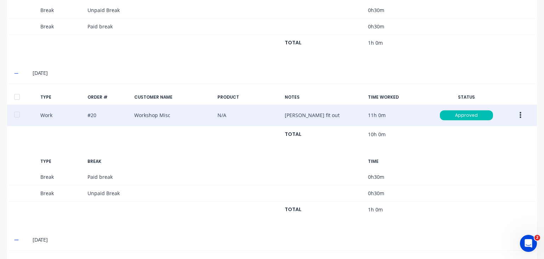
click at [520, 112] on button "button" at bounding box center [520, 115] width 17 height 13
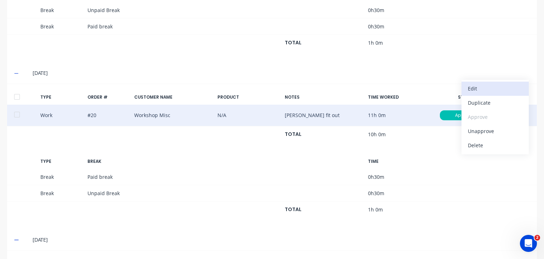
click at [482, 90] on div "Edit" at bounding box center [495, 88] width 55 height 10
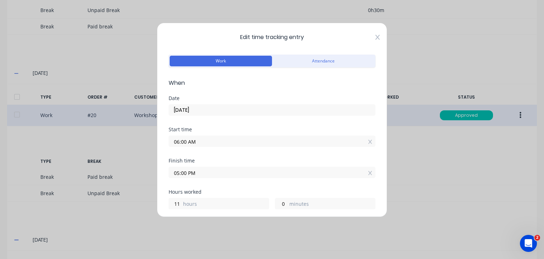
click at [375, 37] on icon at bounding box center [377, 37] width 4 height 6
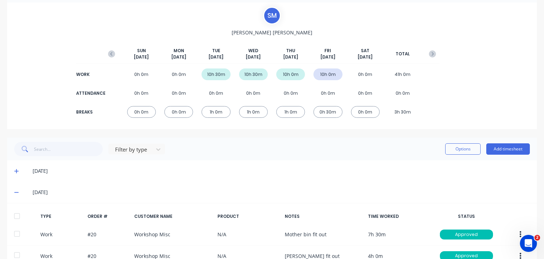
scroll to position [42, 0]
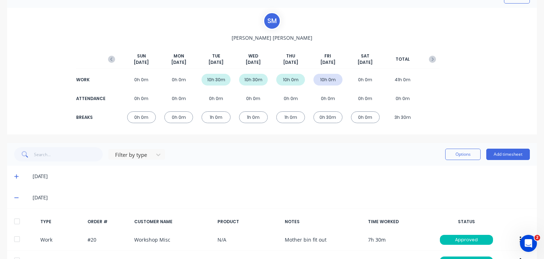
click at [258, 118] on div "1h 0m" at bounding box center [253, 117] width 29 height 12
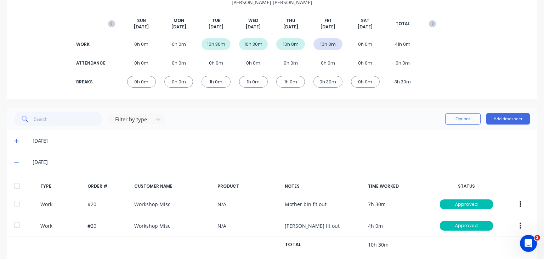
scroll to position [0, 0]
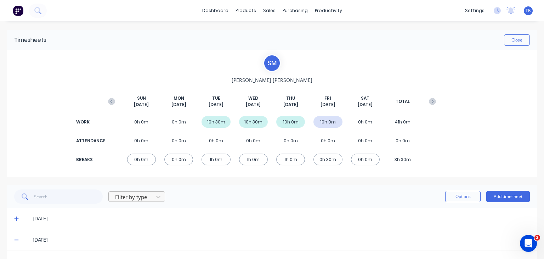
click at [145, 197] on div at bounding box center [131, 196] width 35 height 9
click at [152, 196] on div "Filter by type" at bounding box center [132, 196] width 40 height 11
click at [51, 108] on div "S M [PERSON_NAME] [DATE] [DATE] [DATE] [DATE] [DATE] [DATE] [DATE] TOTAL WORK 0…" at bounding box center [272, 113] width 530 height 126
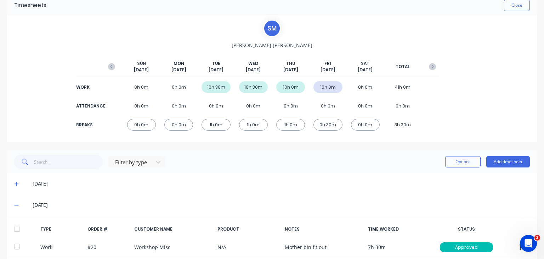
scroll to position [106, 0]
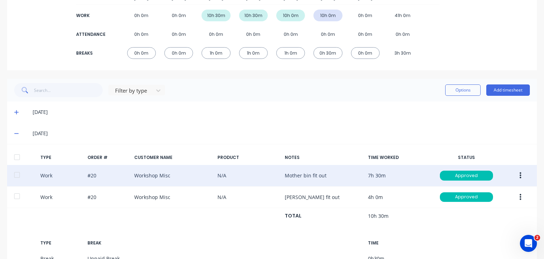
click at [514, 176] on button "button" at bounding box center [520, 175] width 17 height 13
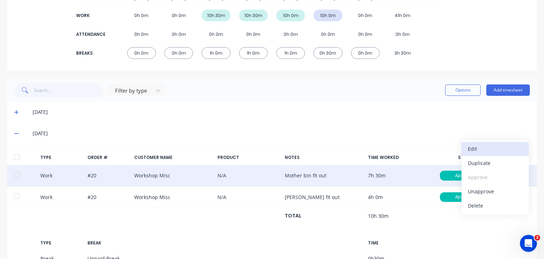
click at [480, 150] on div "Edit" at bounding box center [495, 148] width 55 height 10
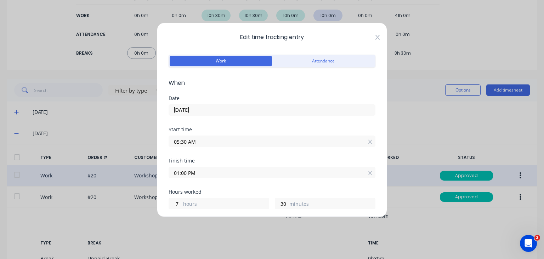
click at [375, 37] on icon at bounding box center [377, 37] width 4 height 6
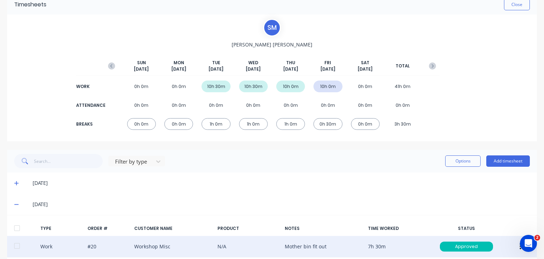
scroll to position [0, 0]
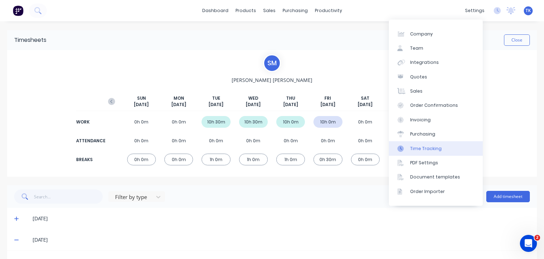
click at [421, 148] on div "Time Tracking" at bounding box center [426, 148] width 32 height 6
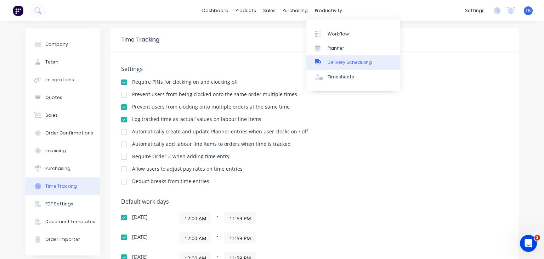
drag, startPoint x: 331, startPoint y: 12, endPoint x: 330, endPoint y: 59, distance: 46.4
click at [332, 13] on div "productivity" at bounding box center [328, 10] width 34 height 11
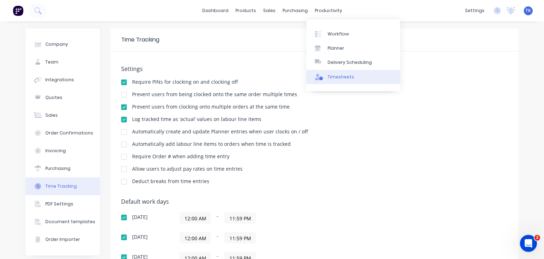
click at [341, 74] on div "Timesheets" at bounding box center [341, 77] width 27 height 6
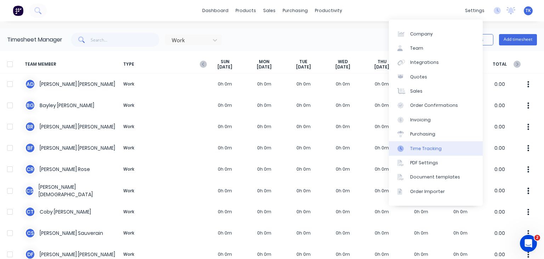
drag, startPoint x: 473, startPoint y: 7, endPoint x: 445, endPoint y: 148, distance: 143.5
click at [473, 8] on div "settings" at bounding box center [475, 10] width 27 height 11
click at [431, 153] on link "Time Tracking" at bounding box center [436, 148] width 94 height 14
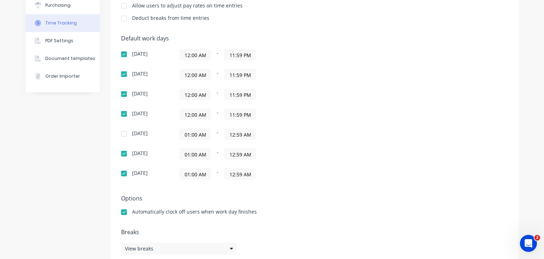
scroll to position [175, 0]
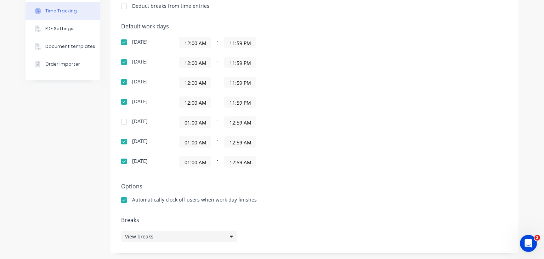
click at [230, 234] on icon at bounding box center [231, 235] width 3 height 5
click at [462, 70] on div "Default work days [DATE] 12:00 AM - 11:59 PM [DATE] 12:00 AM - 11:59 PM [DATE] …" at bounding box center [314, 99] width 387 height 153
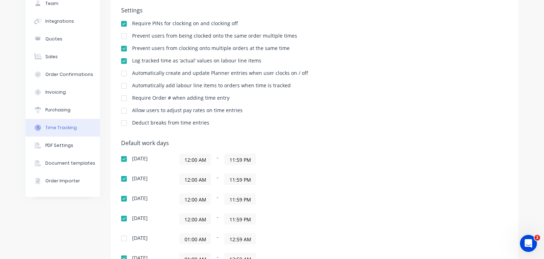
scroll to position [0, 0]
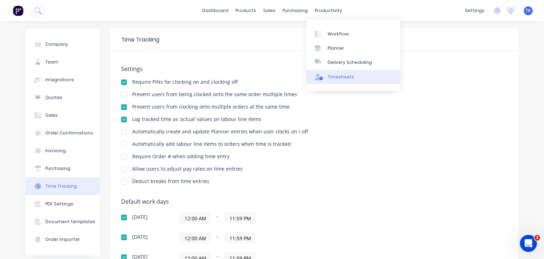
click at [338, 78] on div "Timesheets" at bounding box center [341, 77] width 27 height 6
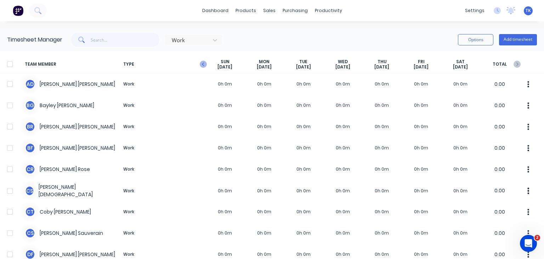
click at [201, 63] on icon "button" at bounding box center [203, 64] width 7 height 7
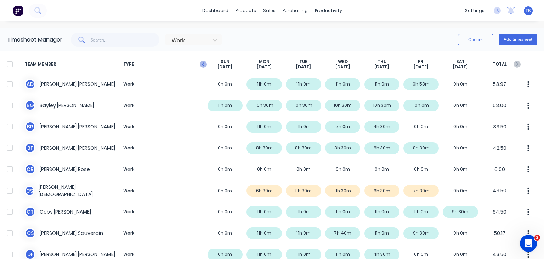
click at [203, 65] on icon "button" at bounding box center [203, 64] width 2 height 4
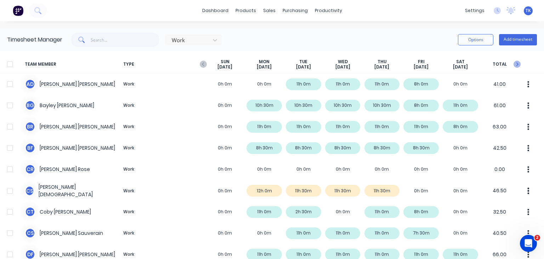
click at [516, 65] on icon "button" at bounding box center [517, 64] width 2 height 4
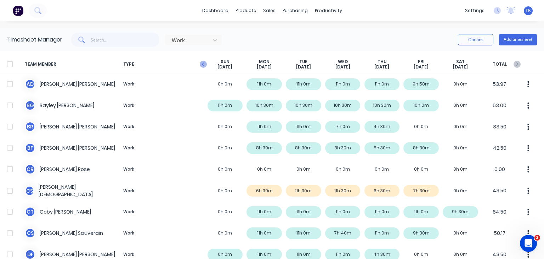
click at [204, 63] on icon "button" at bounding box center [203, 64] width 2 height 4
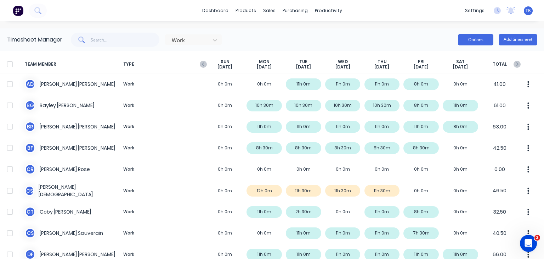
click at [479, 44] on button "Options" at bounding box center [475, 39] width 35 height 11
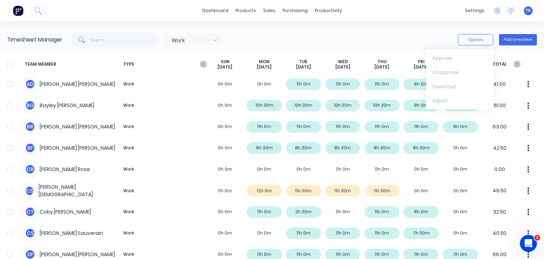
click at [395, 41] on div "Work Options Approve Unapprove Download Export Add timesheet" at bounding box center [299, 40] width 475 height 14
click at [203, 63] on icon "button" at bounding box center [203, 64] width 2 height 4
